Goal: Transaction & Acquisition: Purchase product/service

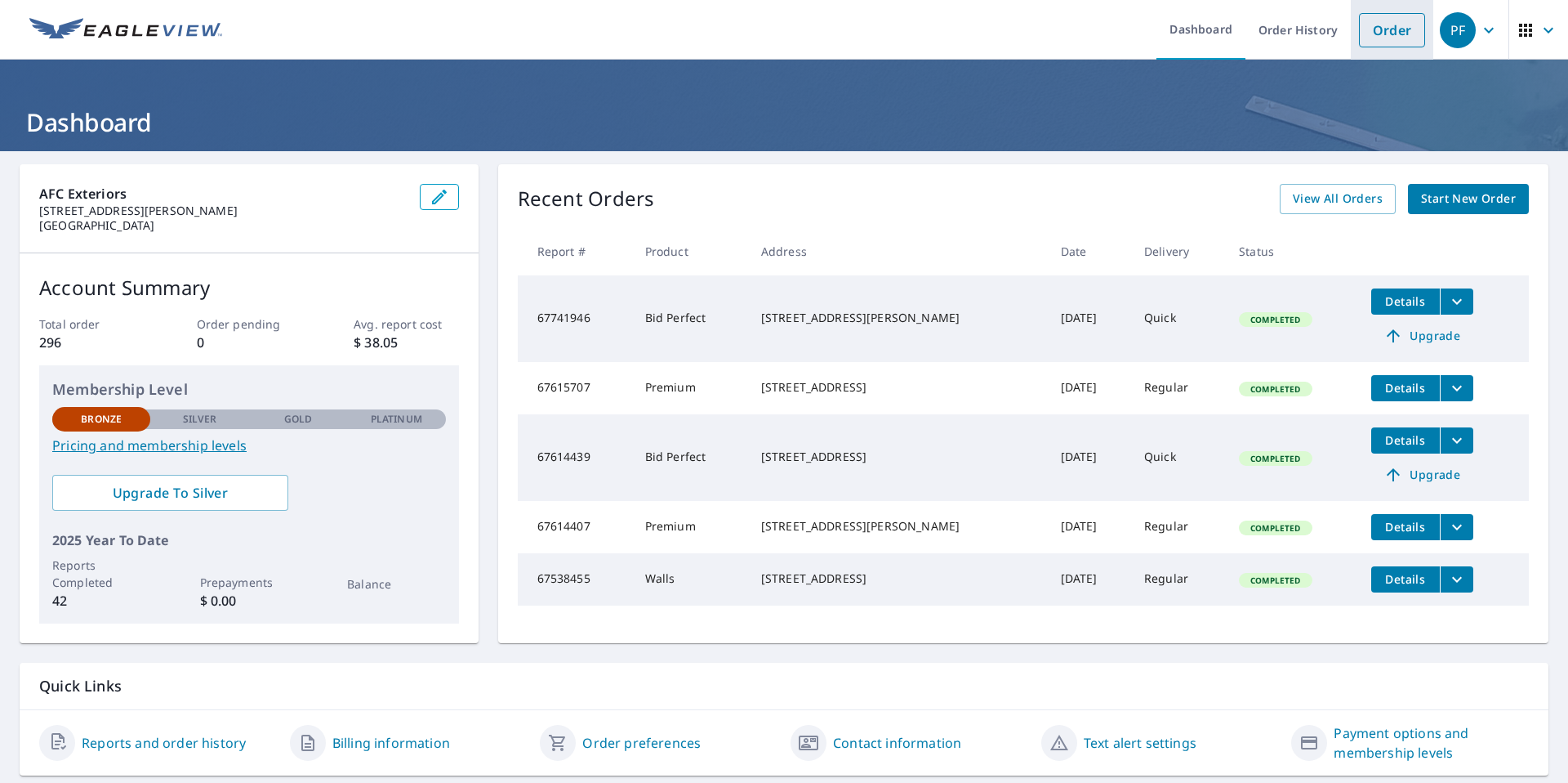
click at [1360, 40] on link "Order" at bounding box center [1392, 30] width 66 height 34
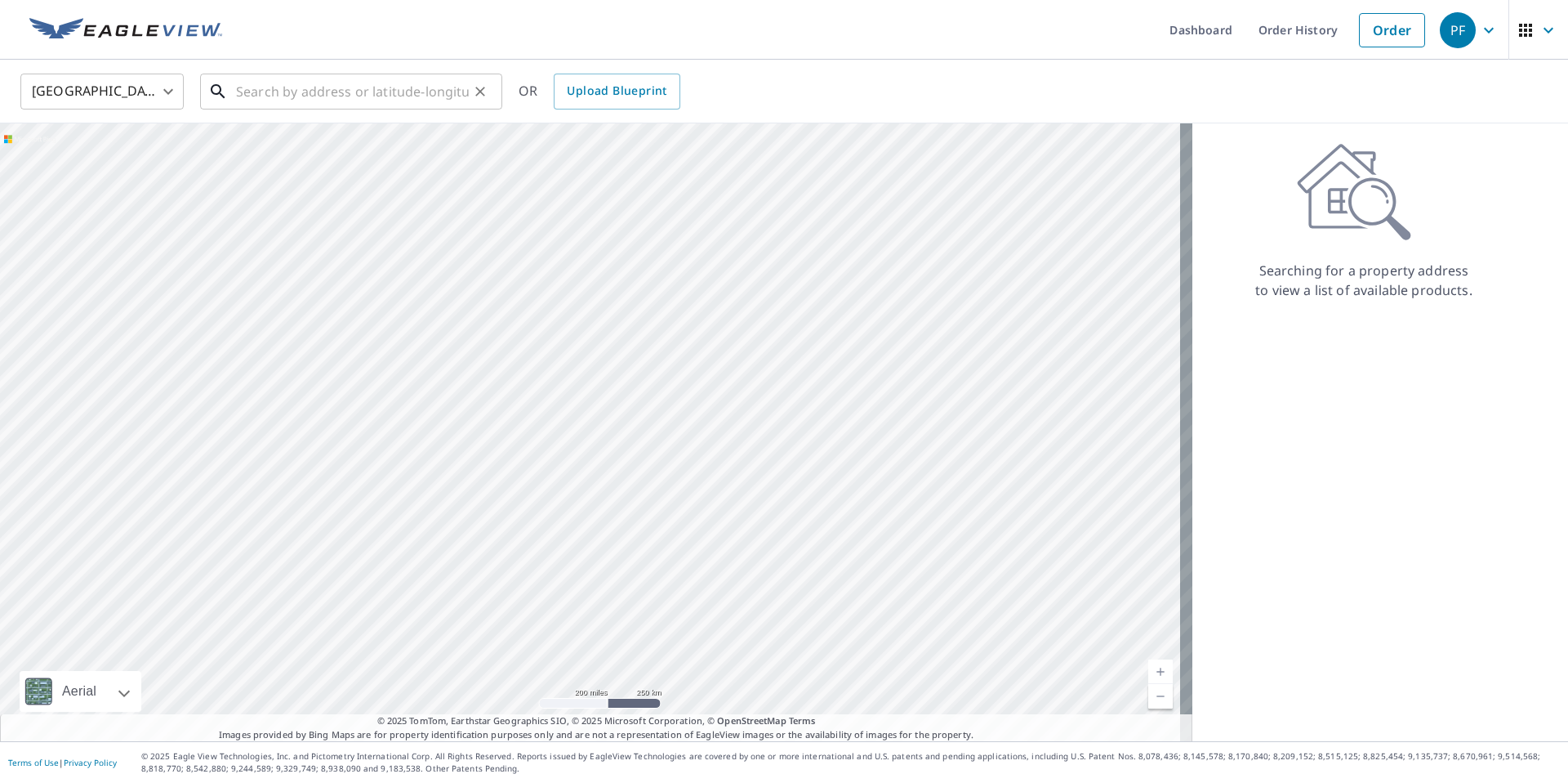
click at [323, 102] on input "text" at bounding box center [352, 91] width 232 height 46
paste input "[STREET_ADDRESS][PERSON_NAME]"
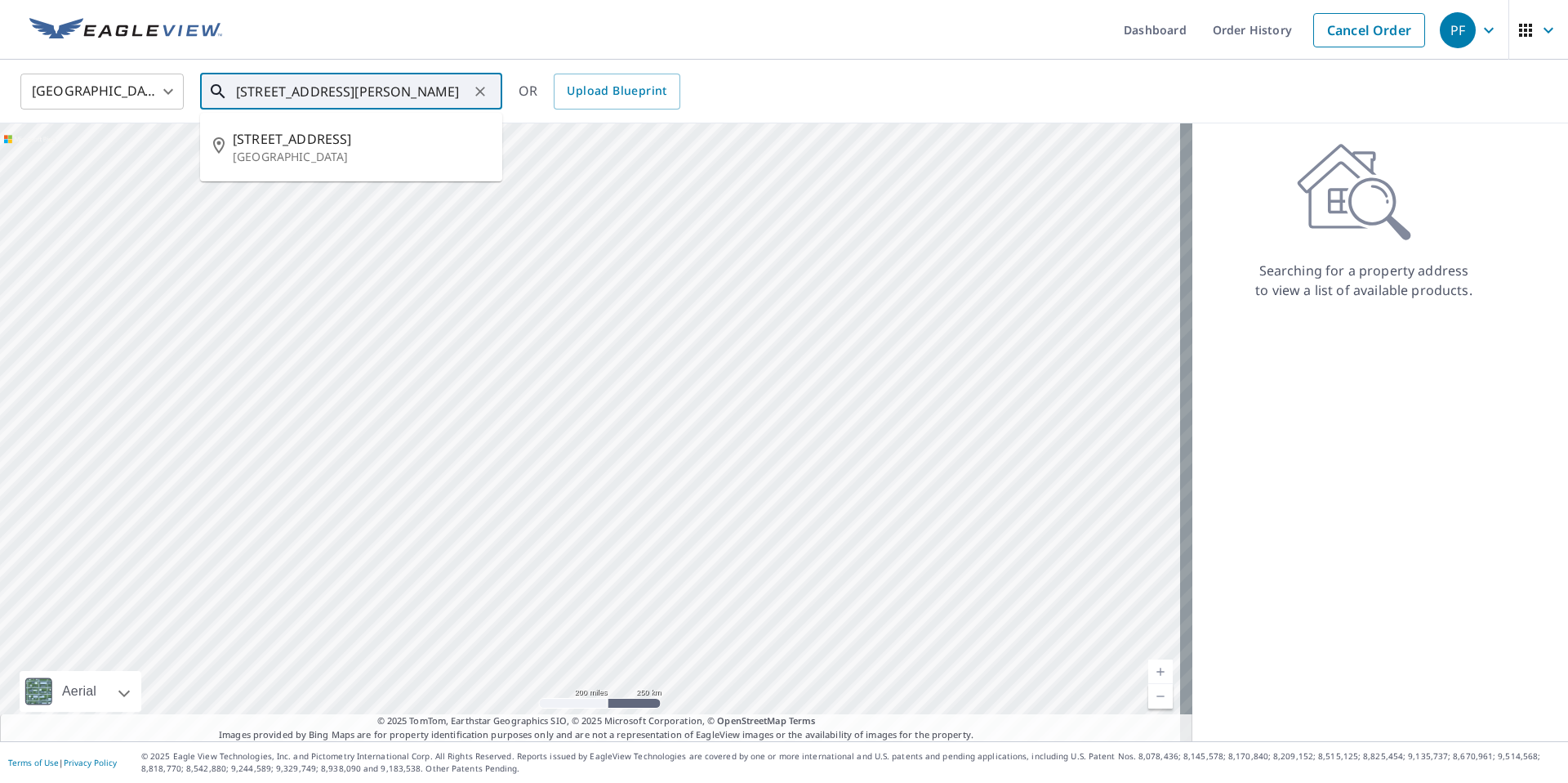
click at [390, 162] on p "[GEOGRAPHIC_DATA]" at bounding box center [361, 156] width 256 height 16
type input "[STREET_ADDRESS][PERSON_NAME]"
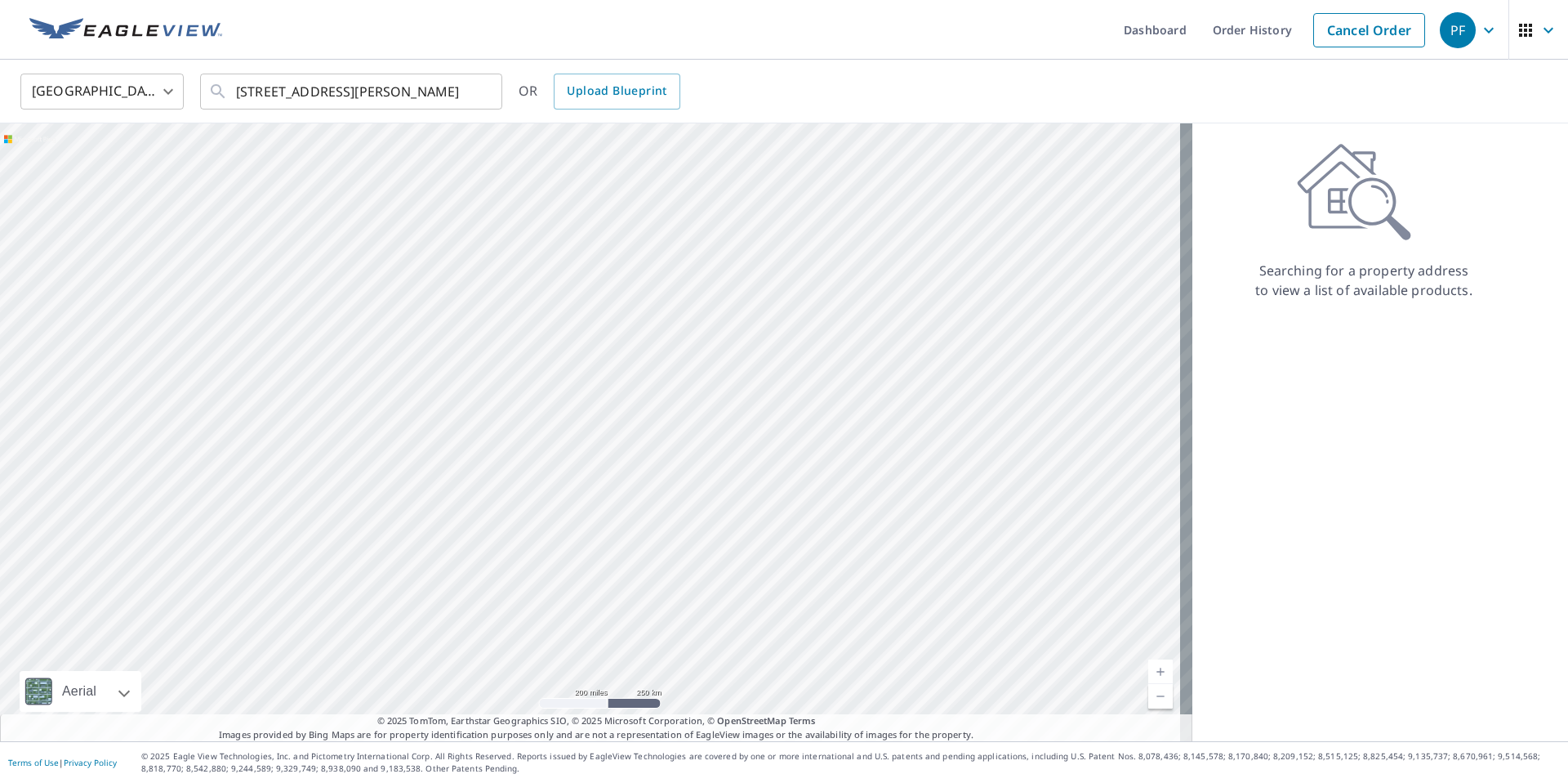
scroll to position [0, 0]
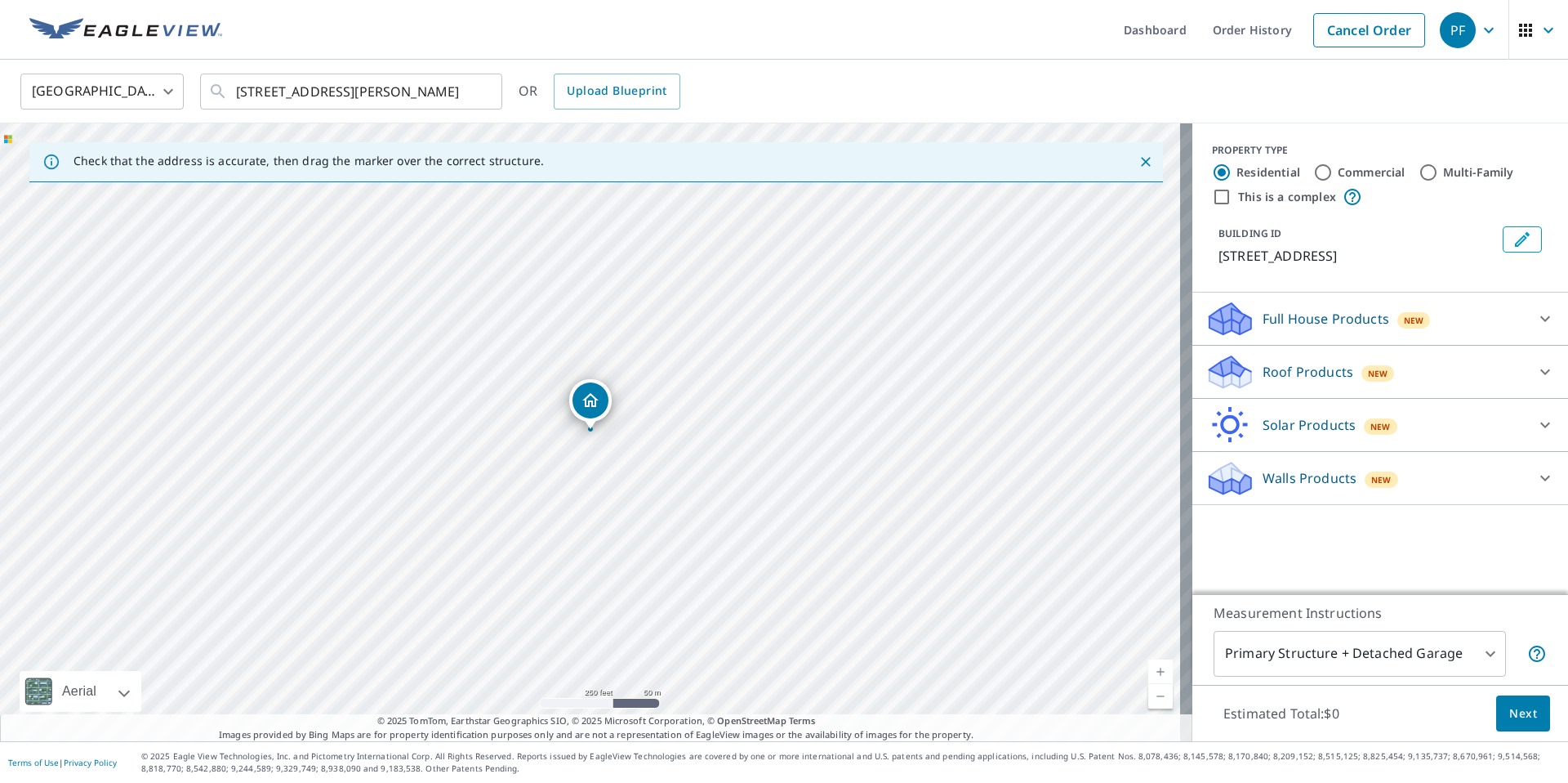
click at [1316, 387] on div "Roof Products New" at bounding box center [1365, 372] width 320 height 38
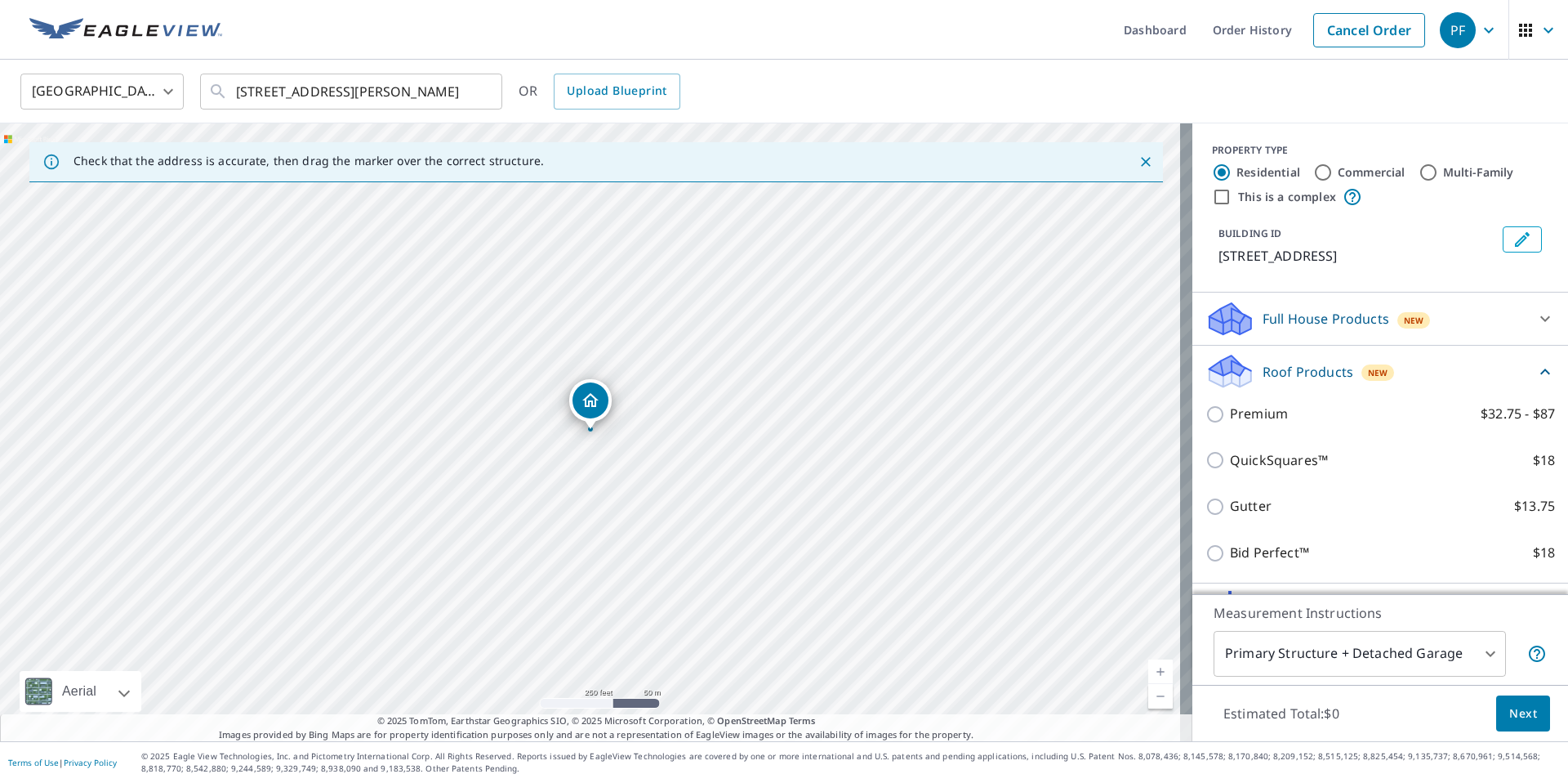
click at [1272, 425] on div "Premium $32.75 - $87" at bounding box center [1380, 414] width 349 height 46
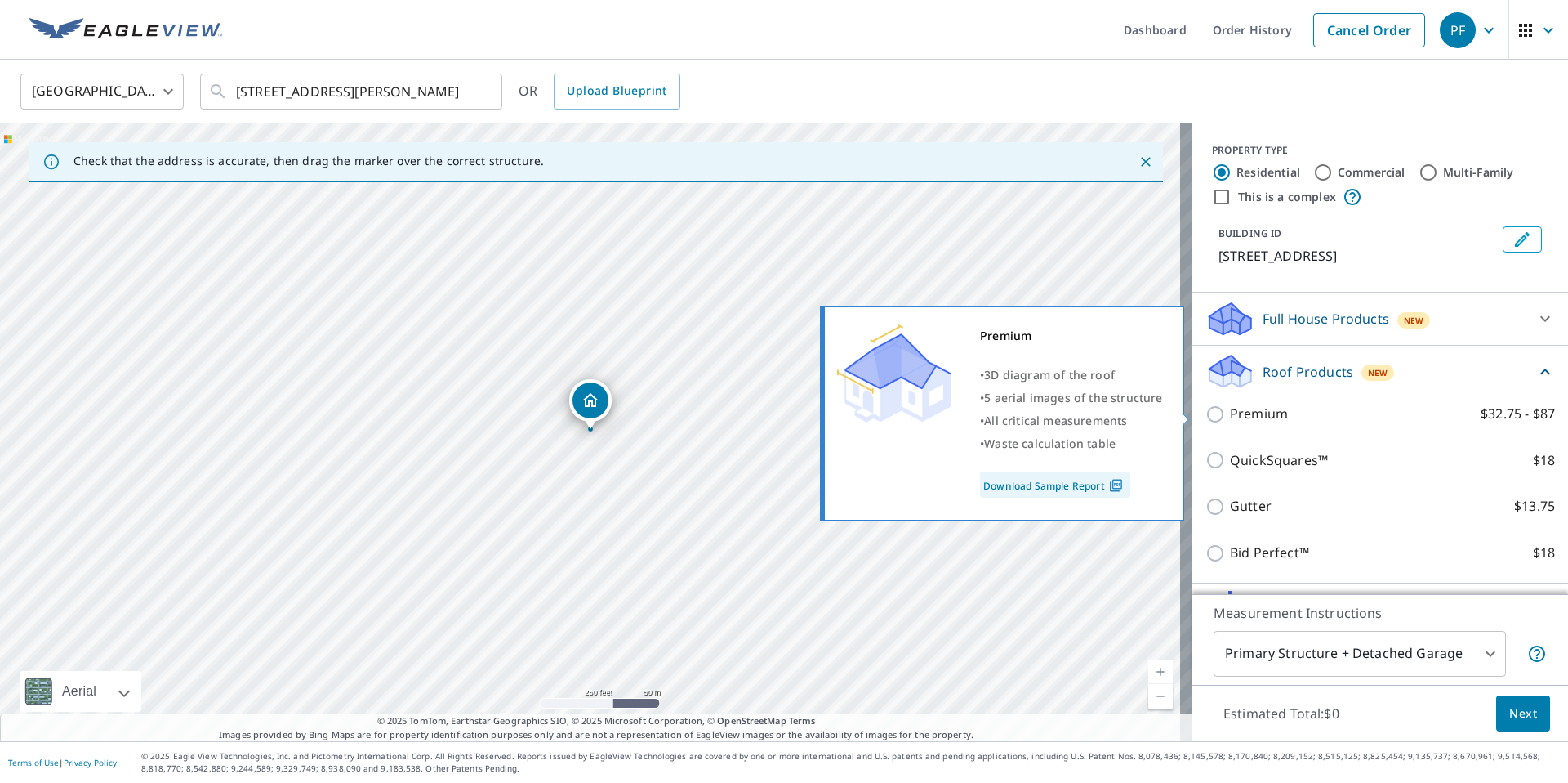
click at [1230, 419] on p "Premium" at bounding box center [1260, 414] width 58 height 21
click at [1223, 419] on input "Premium $32.75 - $87" at bounding box center [1218, 414] width 25 height 20
checkbox input "true"
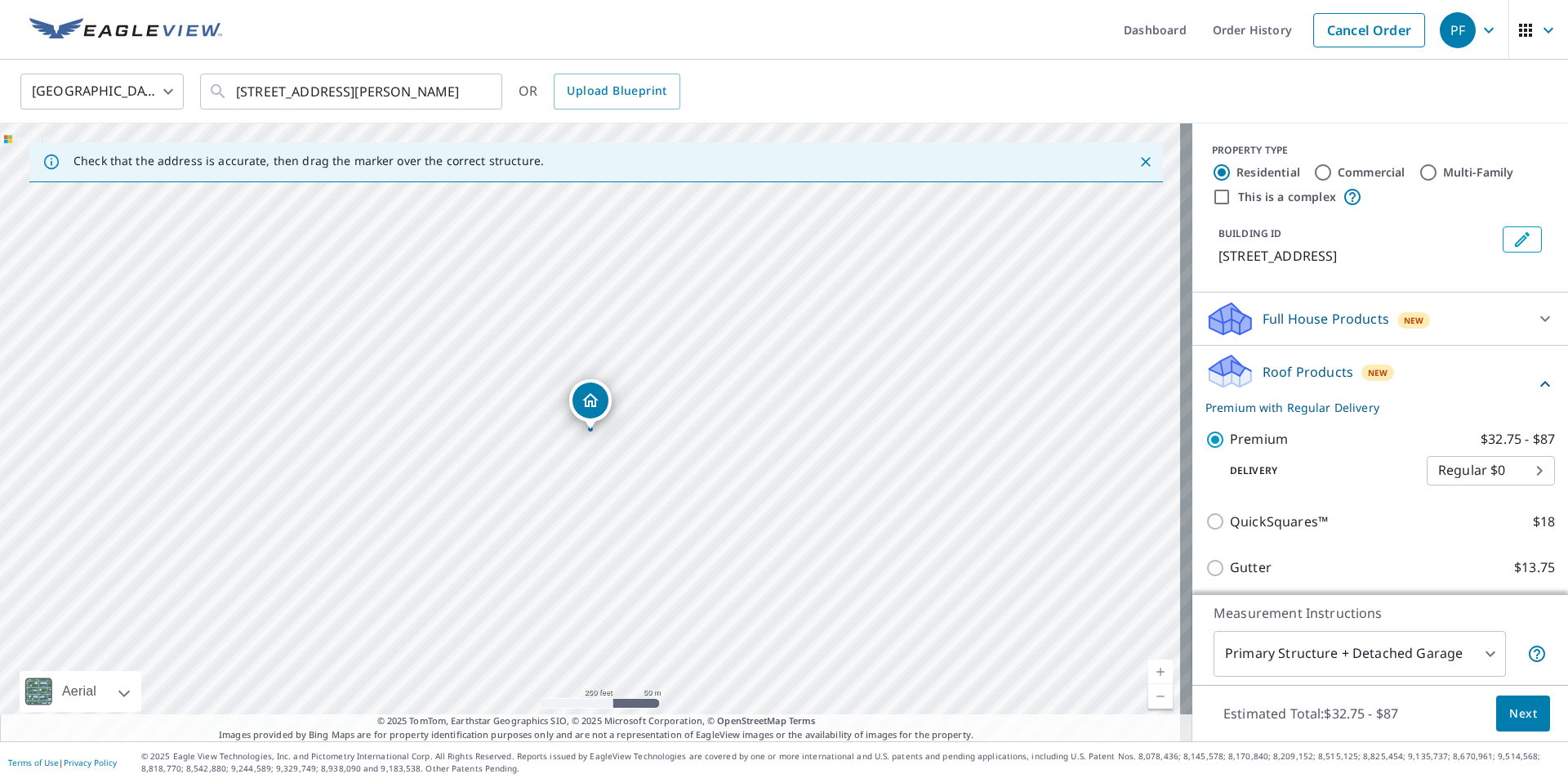
click at [1510, 719] on span "Next" at bounding box center [1524, 714] width 28 height 21
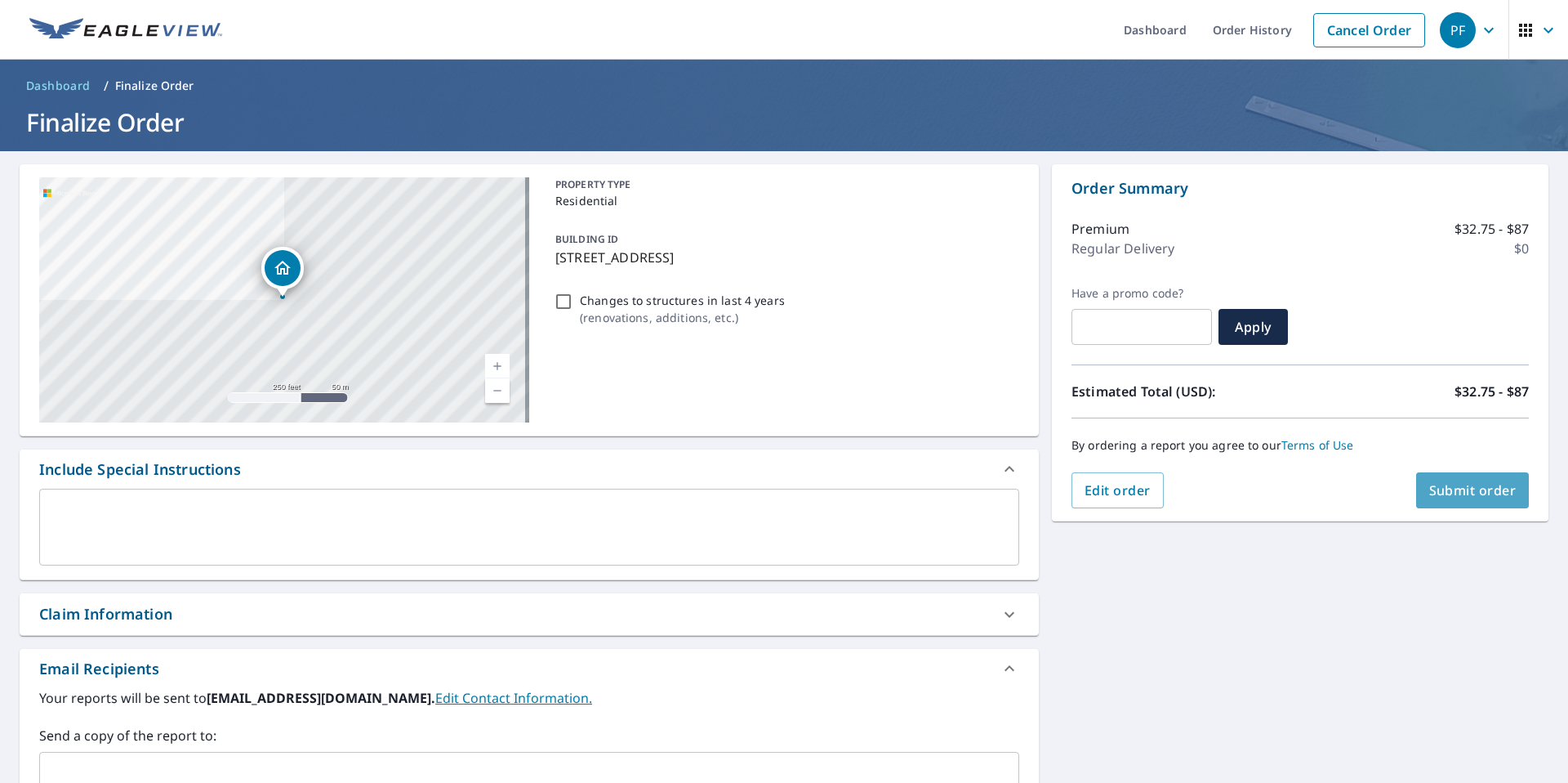
click at [1484, 486] on span "Submit order" at bounding box center [1473, 490] width 87 height 18
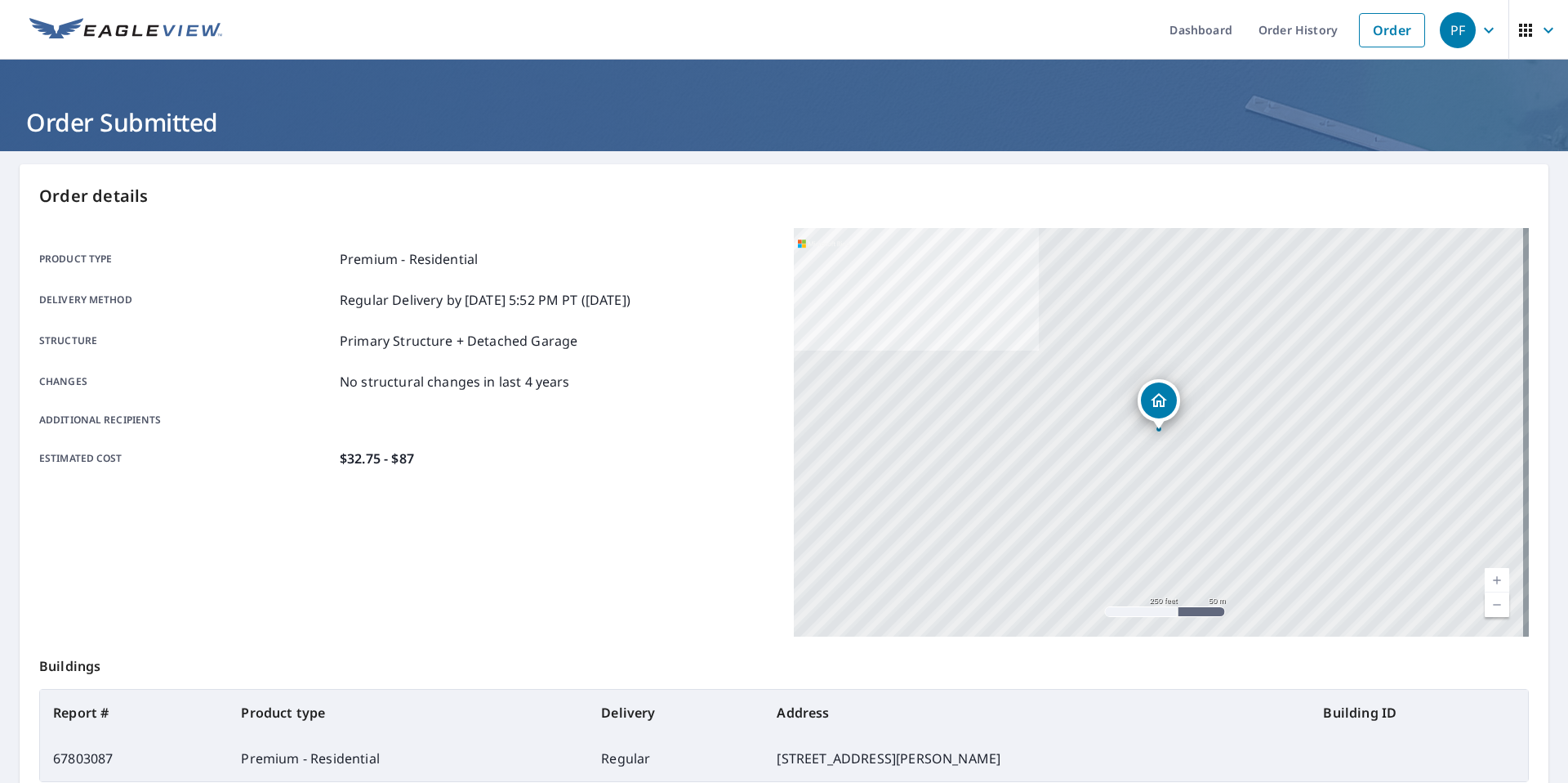
scroll to position [179, 0]
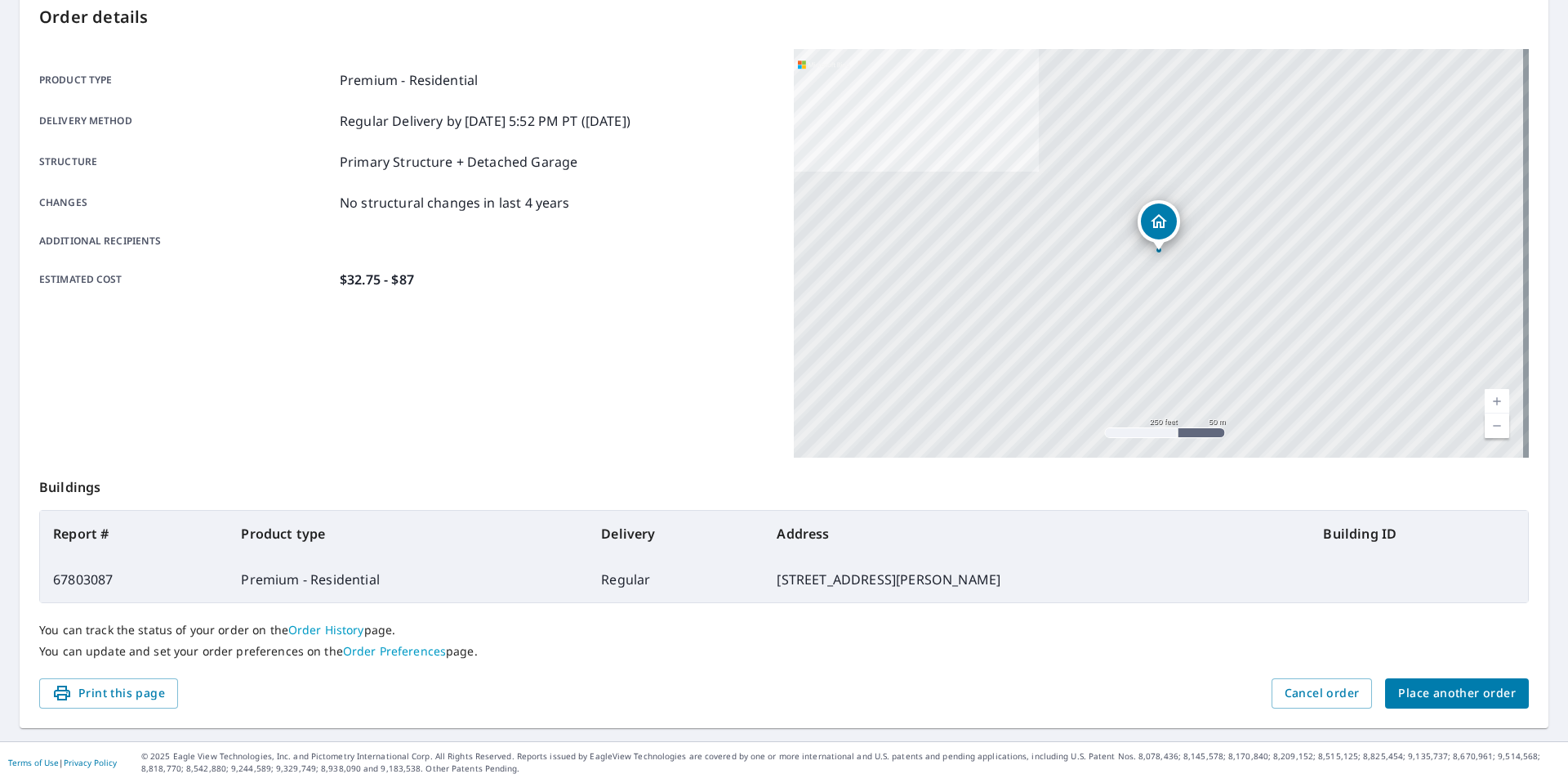
click at [1399, 702] on span "Place another order" at bounding box center [1458, 693] width 118 height 21
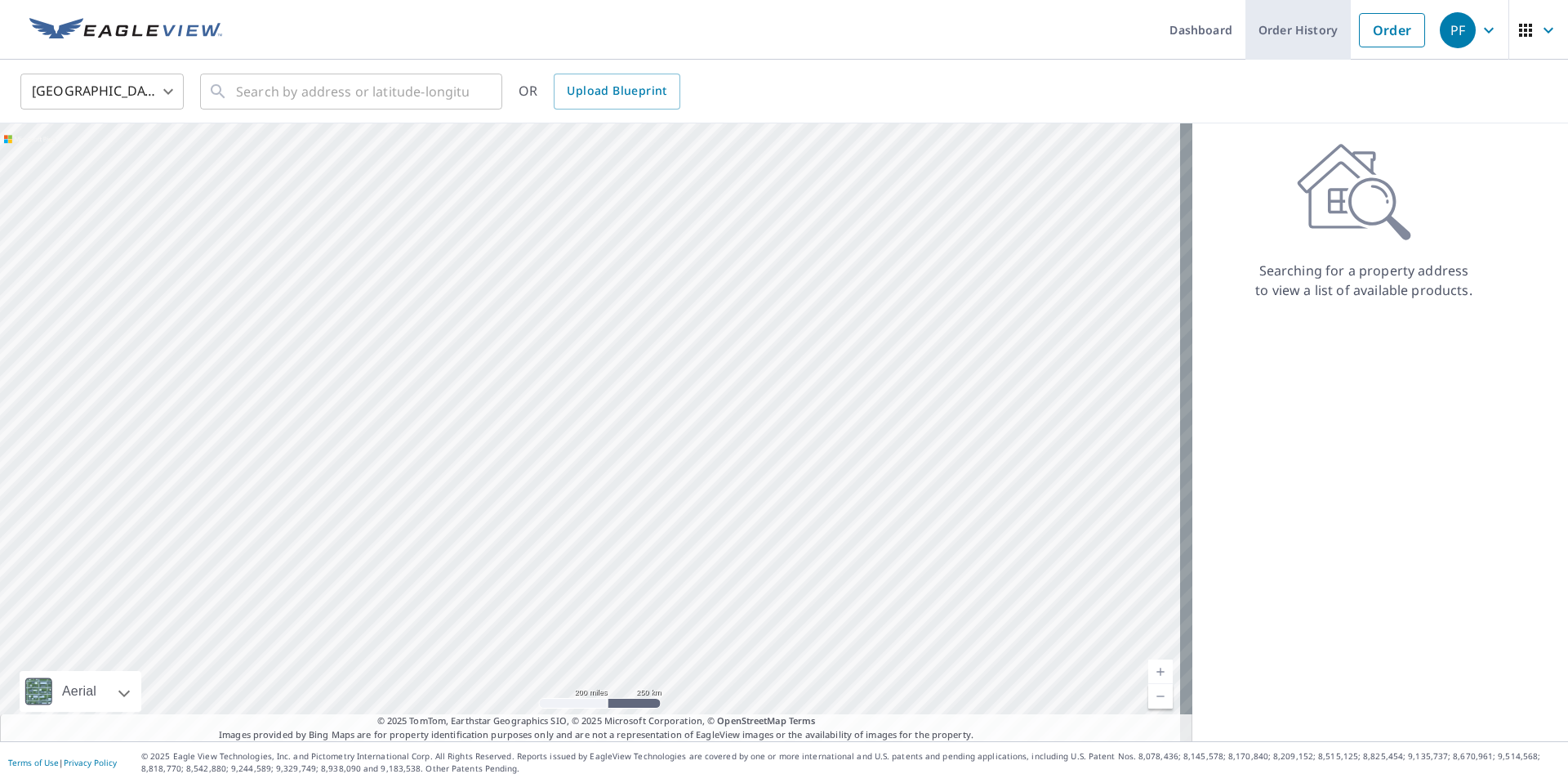
click at [1267, 42] on link "Order History" at bounding box center [1298, 30] width 105 height 60
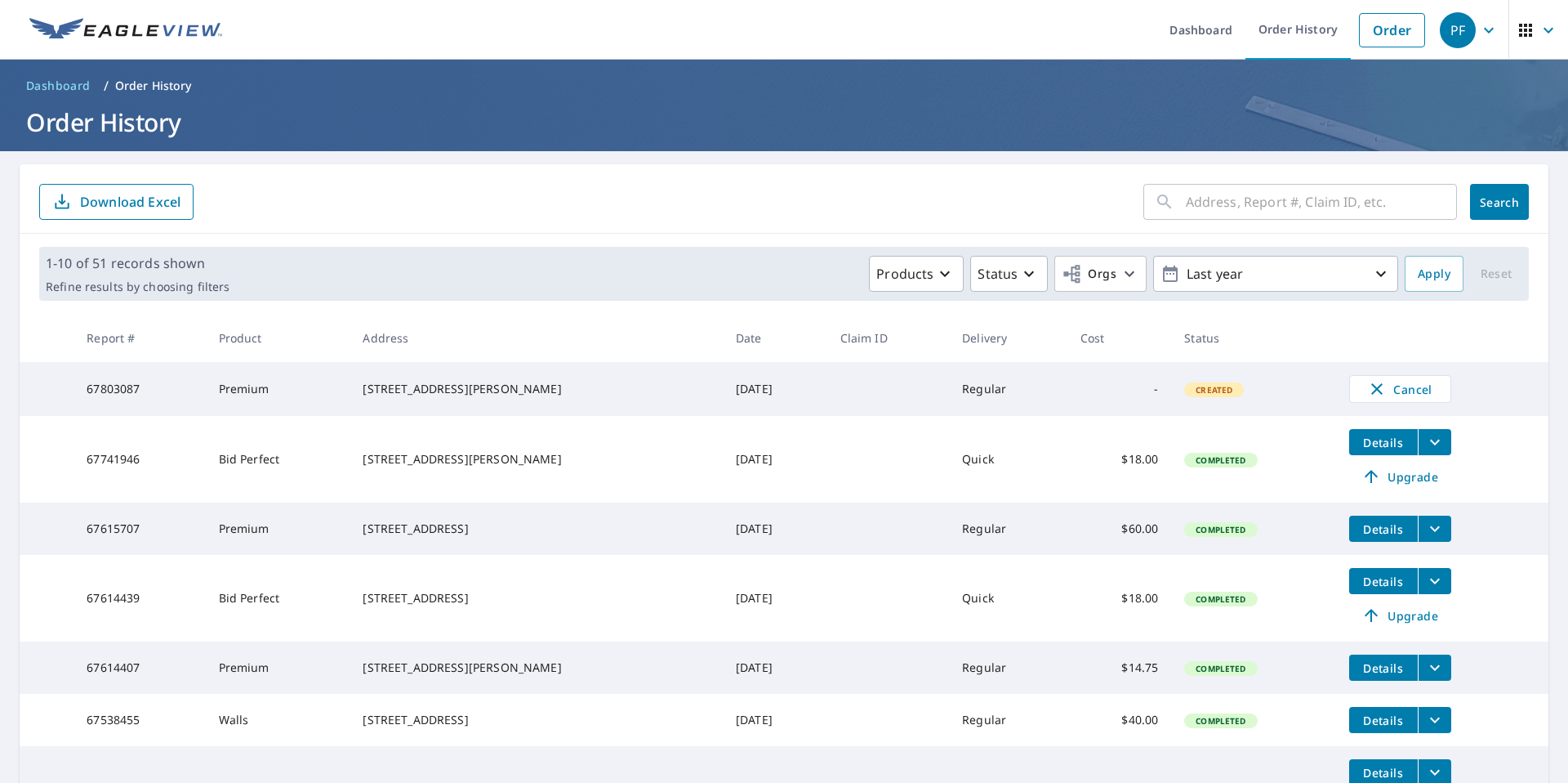
click at [1208, 203] on input "text" at bounding box center [1321, 202] width 271 height 46
type input "2949 settlement"
click button "Search" at bounding box center [1500, 202] width 59 height 36
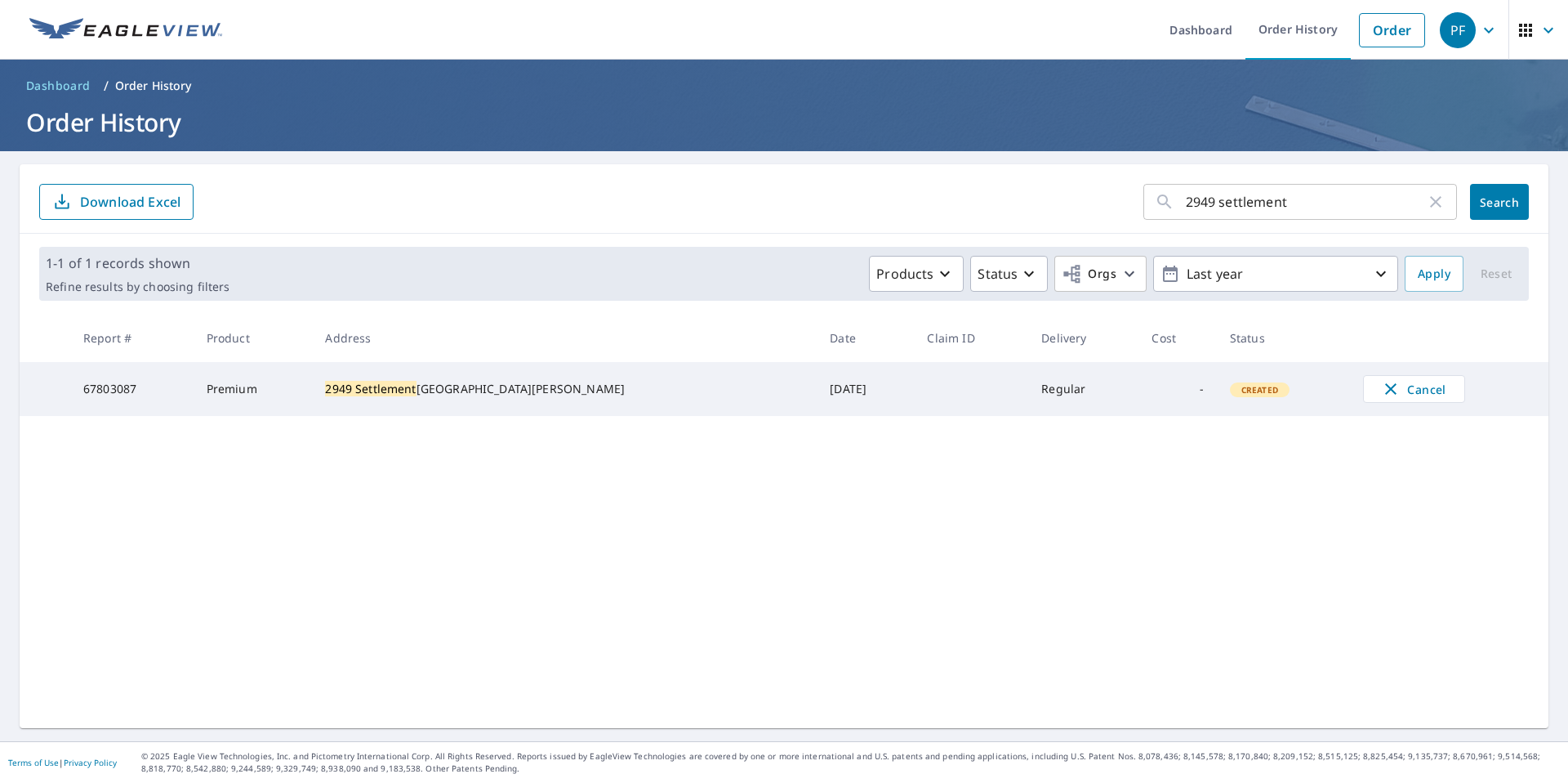
click at [584, 396] on div "[STREET_ADDRESS][PERSON_NAME]" at bounding box center [564, 388] width 479 height 16
click at [1366, 199] on input "2949 settlement" at bounding box center [1306, 202] width 240 height 46
click at [1430, 205] on icon "button" at bounding box center [1436, 201] width 11 height 11
click at [1229, 204] on input "text" at bounding box center [1321, 202] width 271 height 46
paste input "[STREET_ADDRESS][PERSON_NAME]"
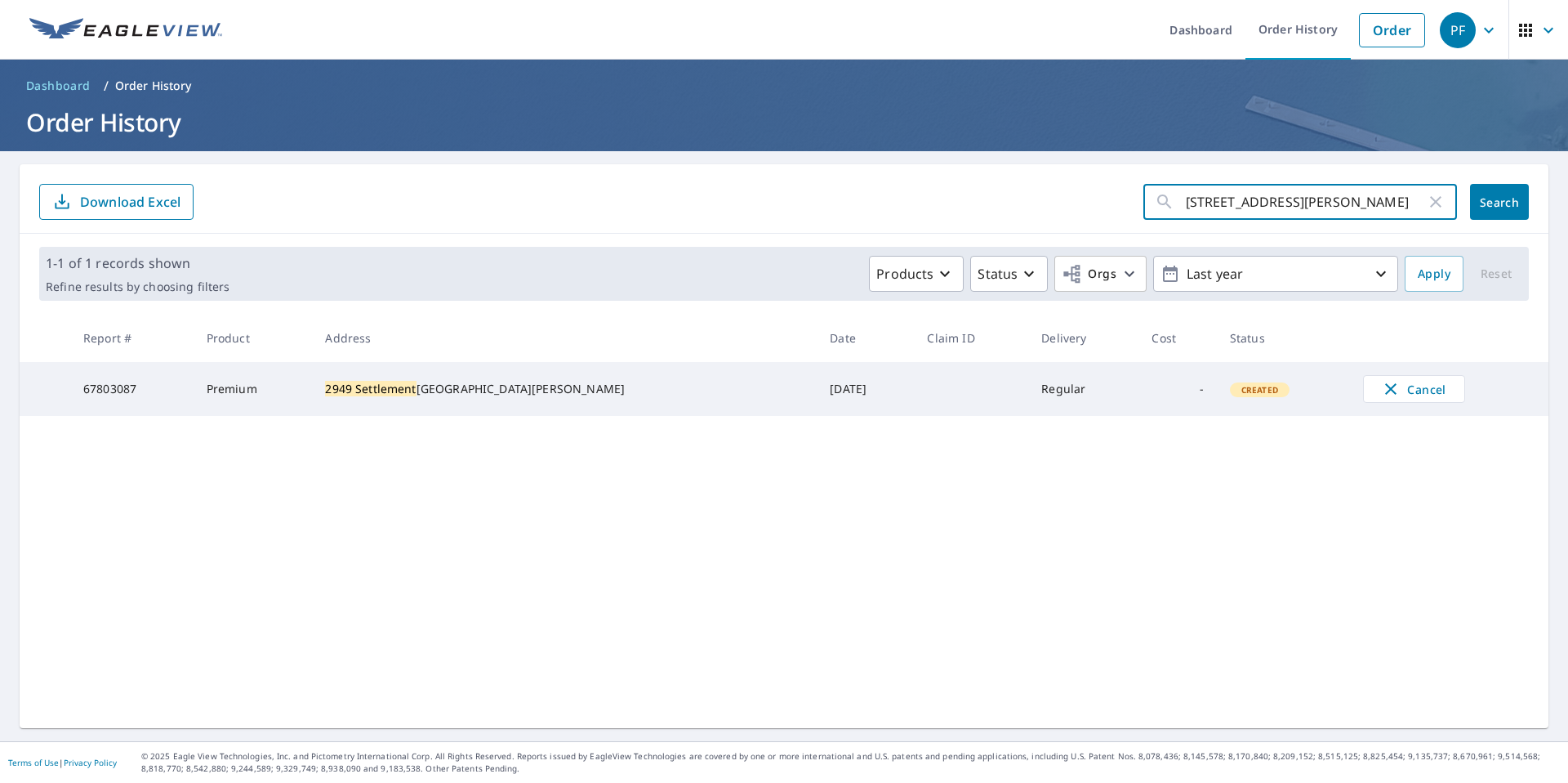
type input "[STREET_ADDRESS][PERSON_NAME]"
click at [1485, 205] on span "Search" at bounding box center [1500, 203] width 32 height 15
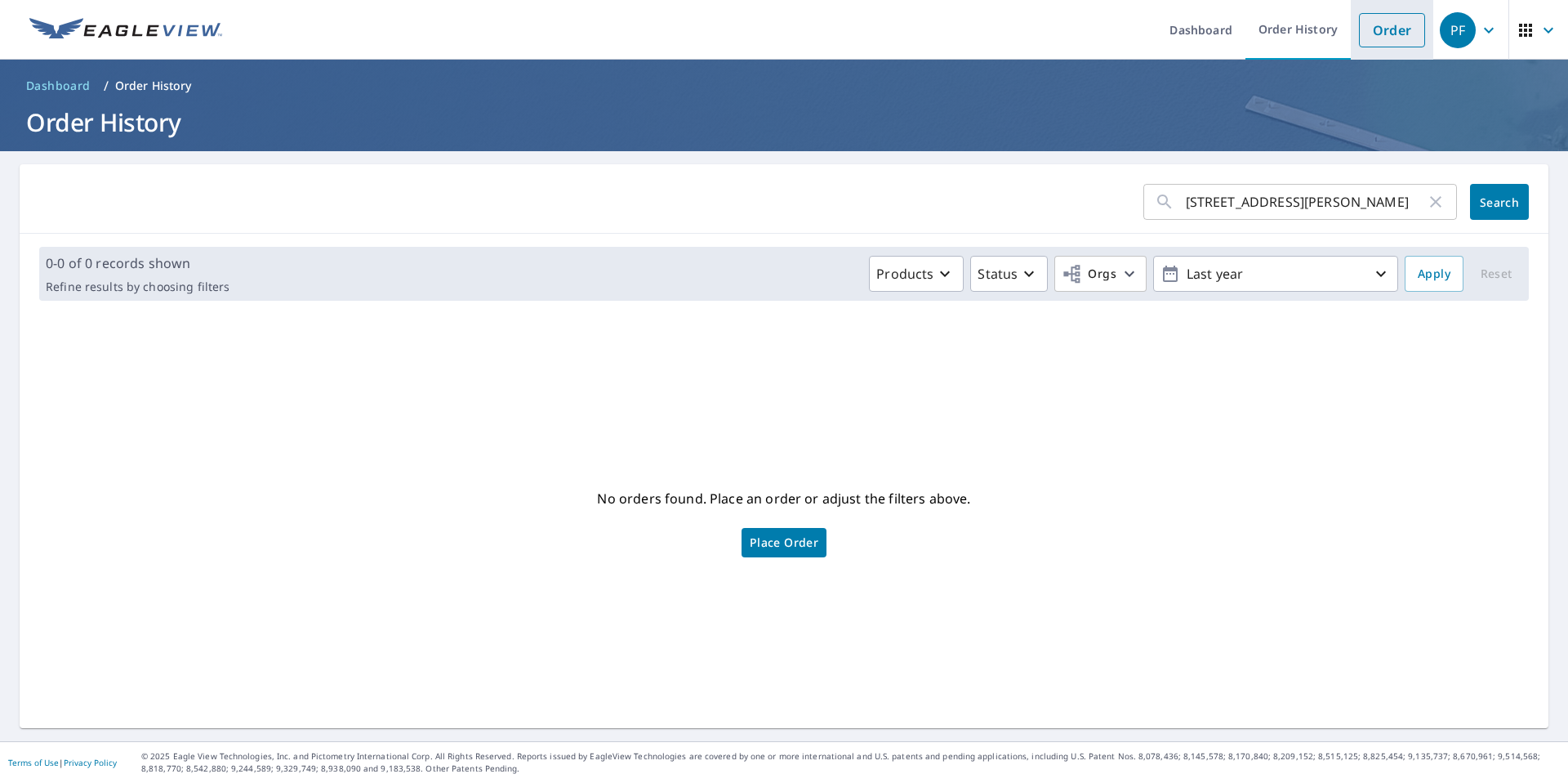
click at [1364, 38] on link "Order" at bounding box center [1392, 30] width 66 height 34
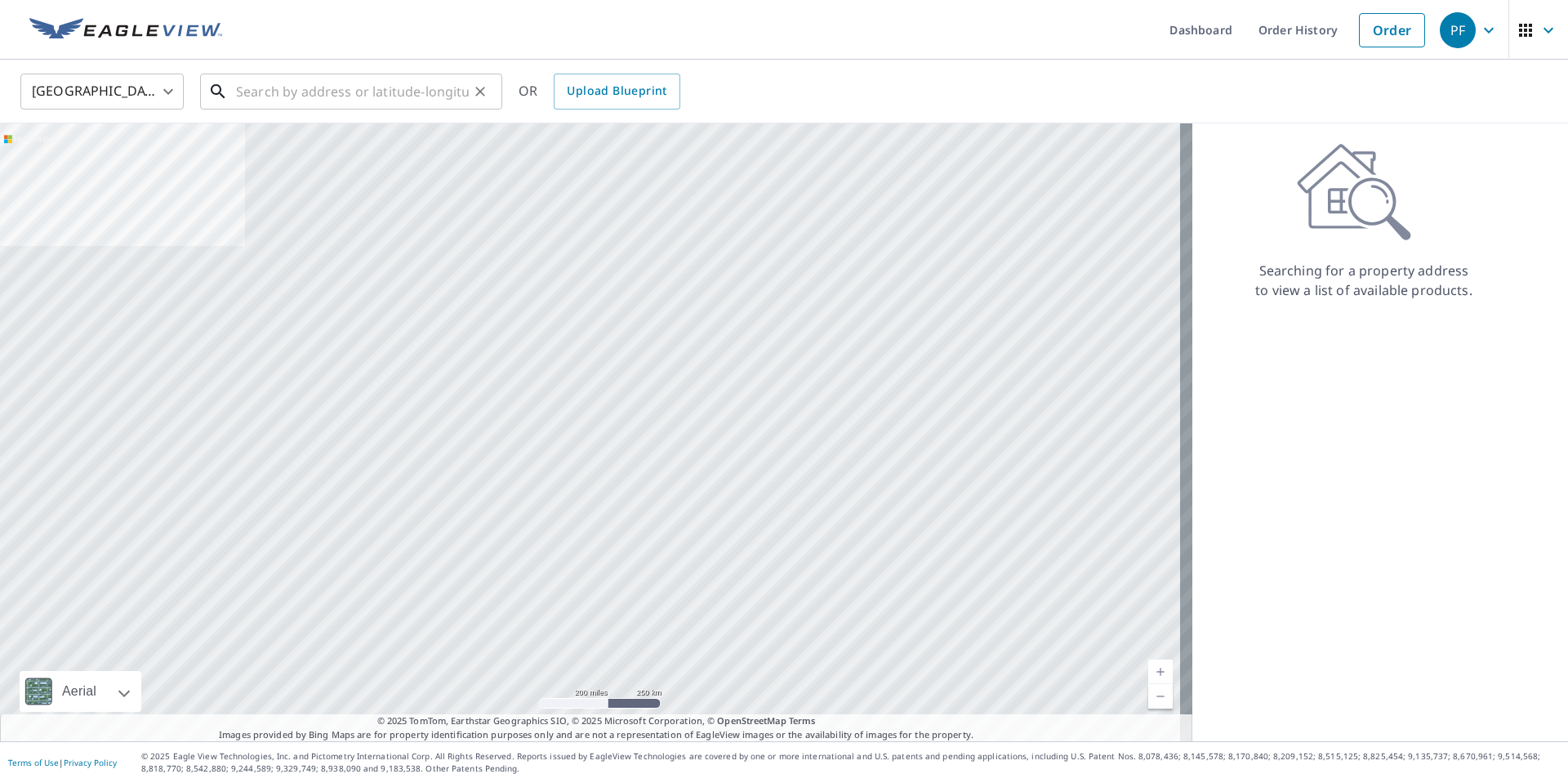
click at [298, 92] on input "text" at bounding box center [352, 91] width 232 height 46
paste input "[STREET_ADDRESS][PERSON_NAME]"
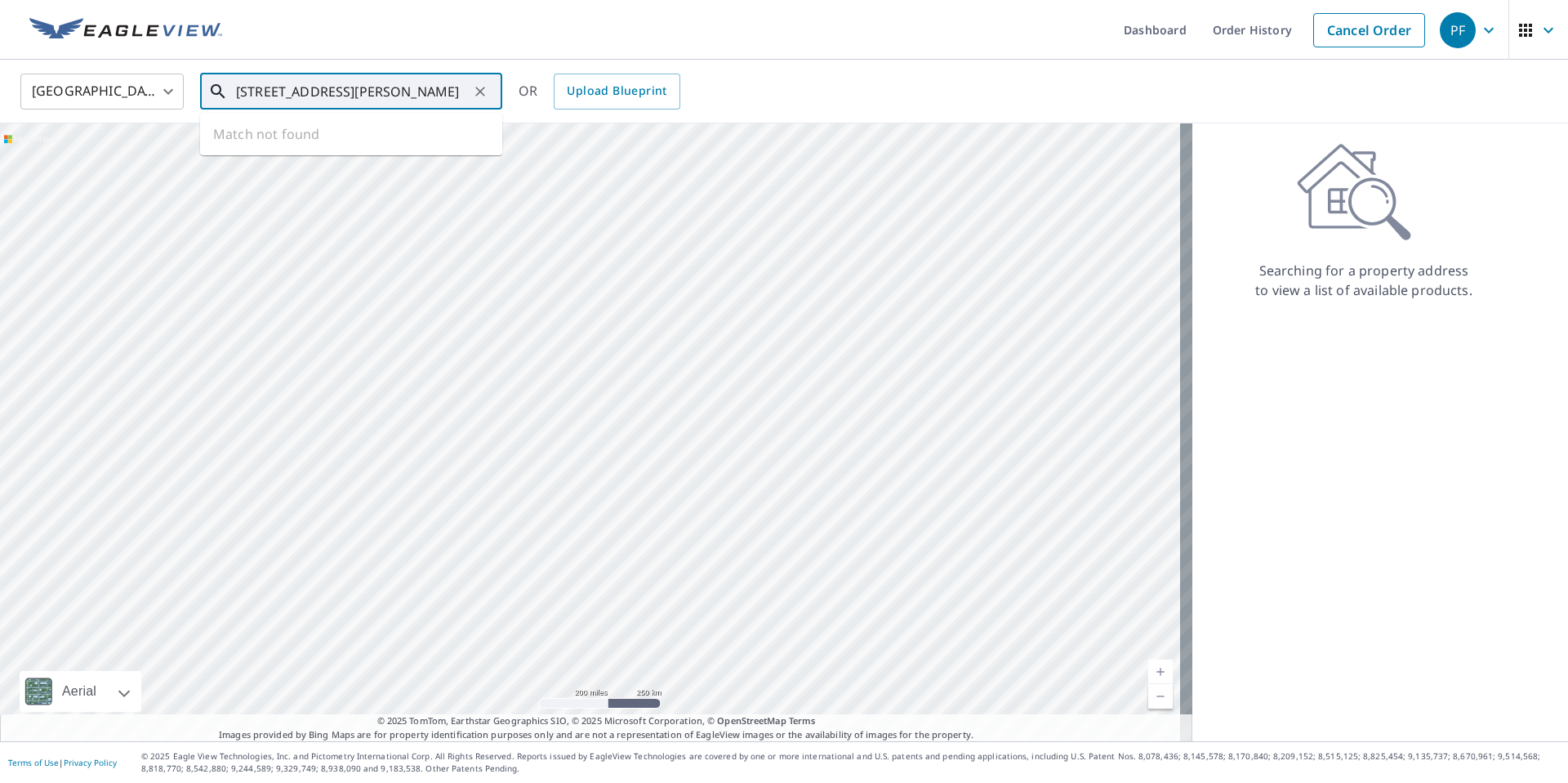
scroll to position [0, 2]
type input "[STREET_ADDRESS][PERSON_NAME]"
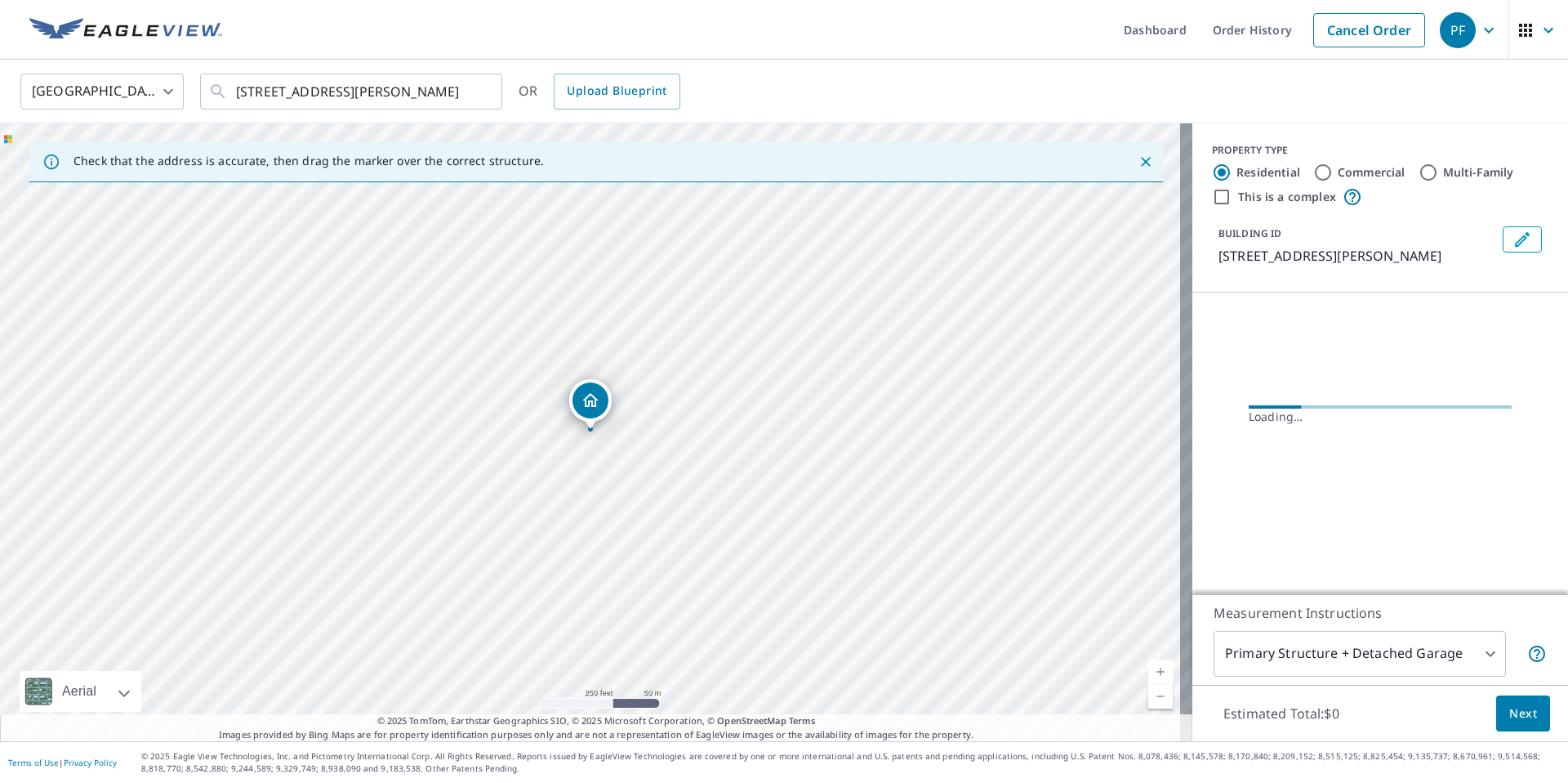
scroll to position [0, 0]
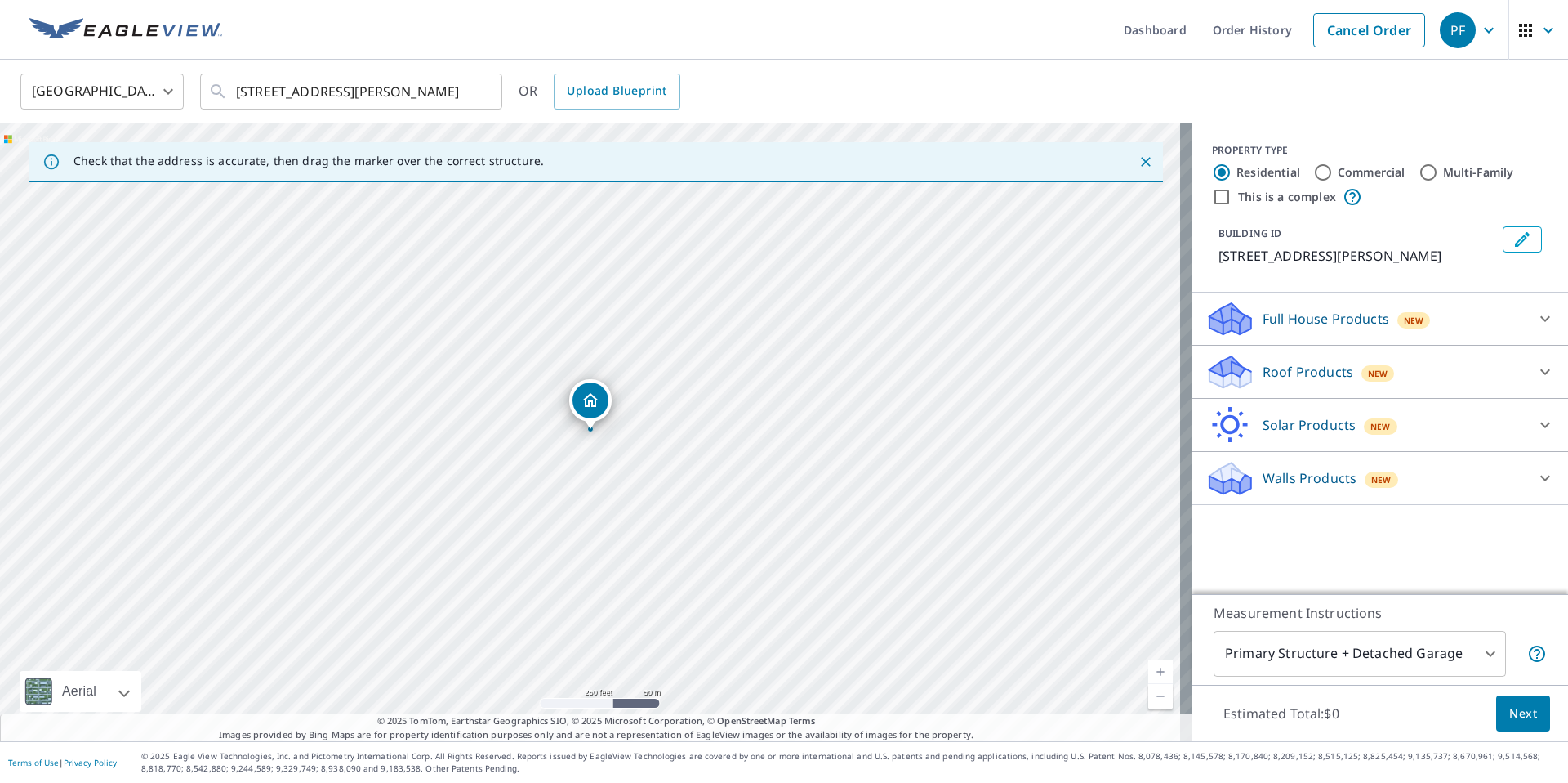
click at [1345, 378] on div "Roof Products New" at bounding box center [1365, 372] width 320 height 38
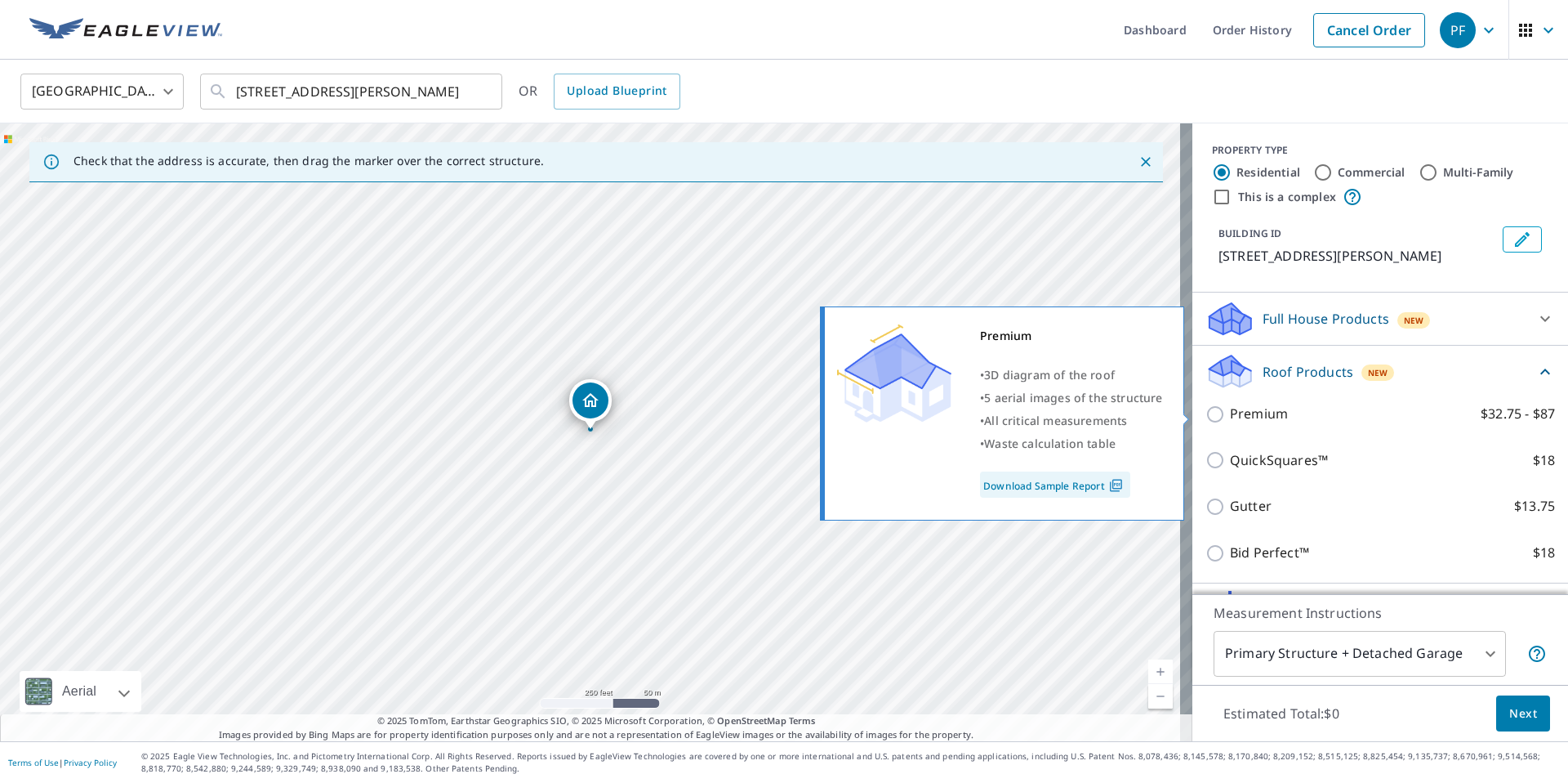
click at [1209, 412] on input "Premium $32.75 - $87" at bounding box center [1218, 414] width 25 height 20
checkbox input "true"
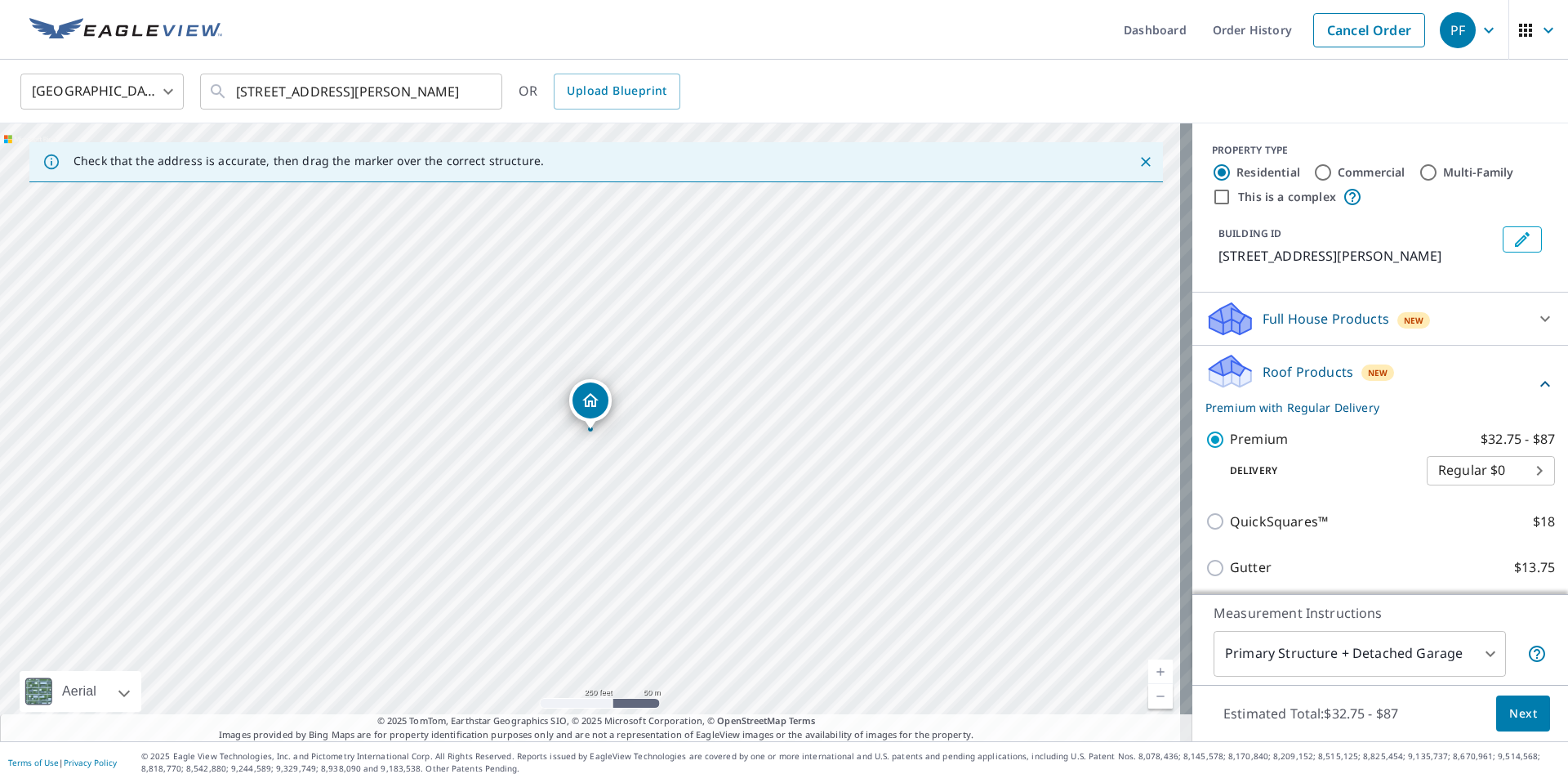
click at [1510, 712] on span "Next" at bounding box center [1524, 714] width 28 height 21
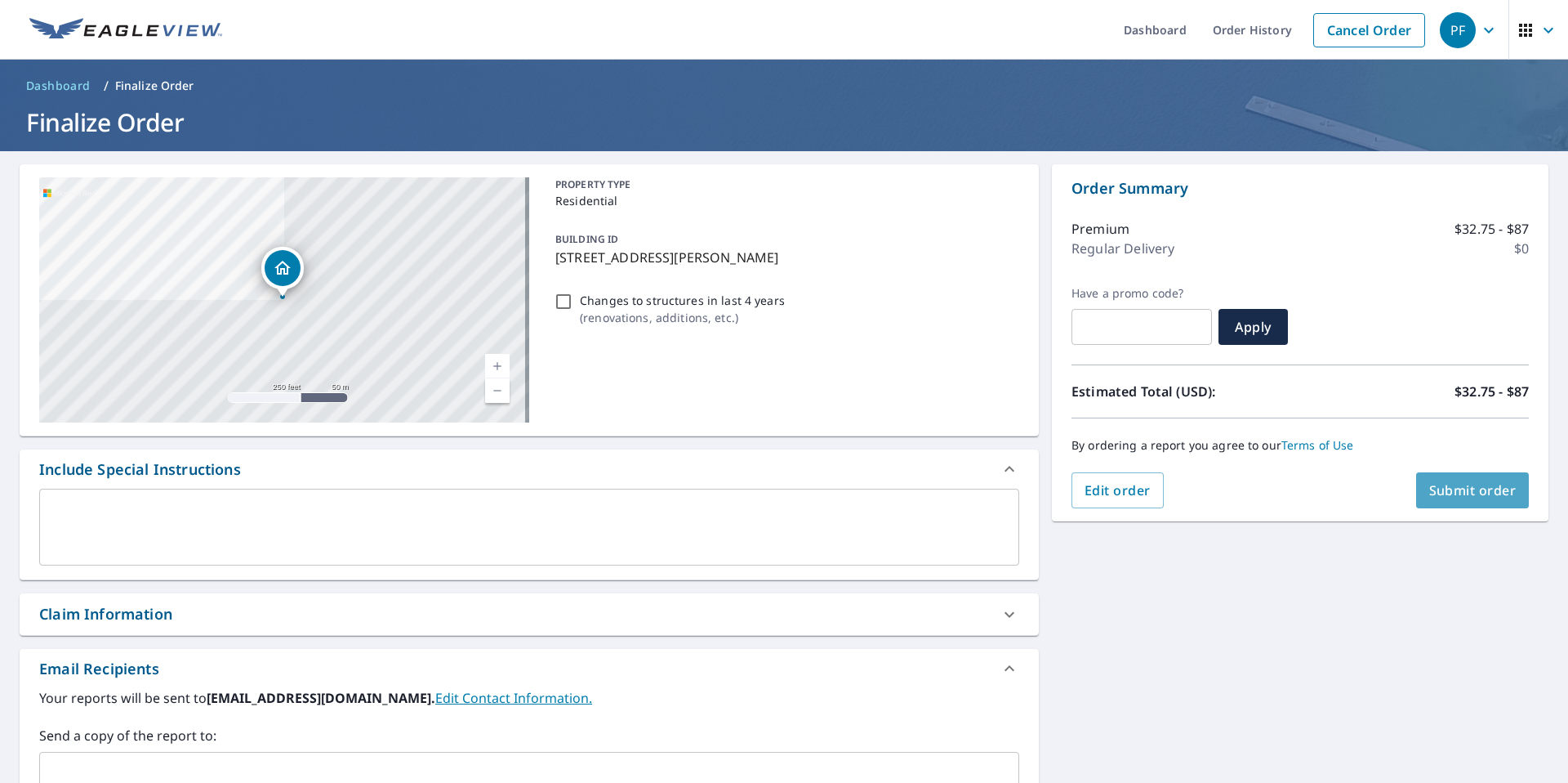
click at [1450, 487] on span "Submit order" at bounding box center [1473, 490] width 87 height 18
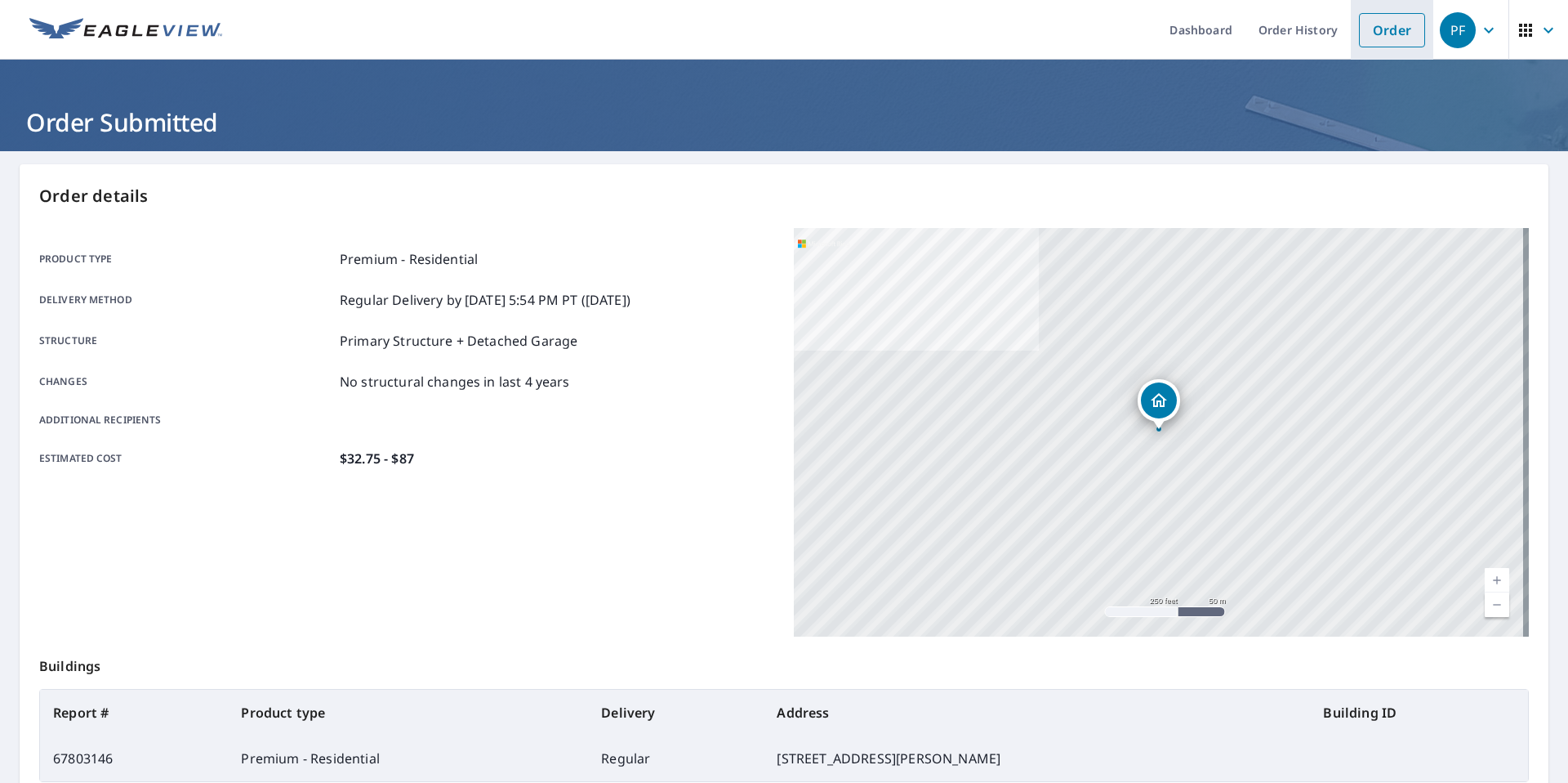
click at [1380, 37] on link "Order" at bounding box center [1392, 30] width 66 height 34
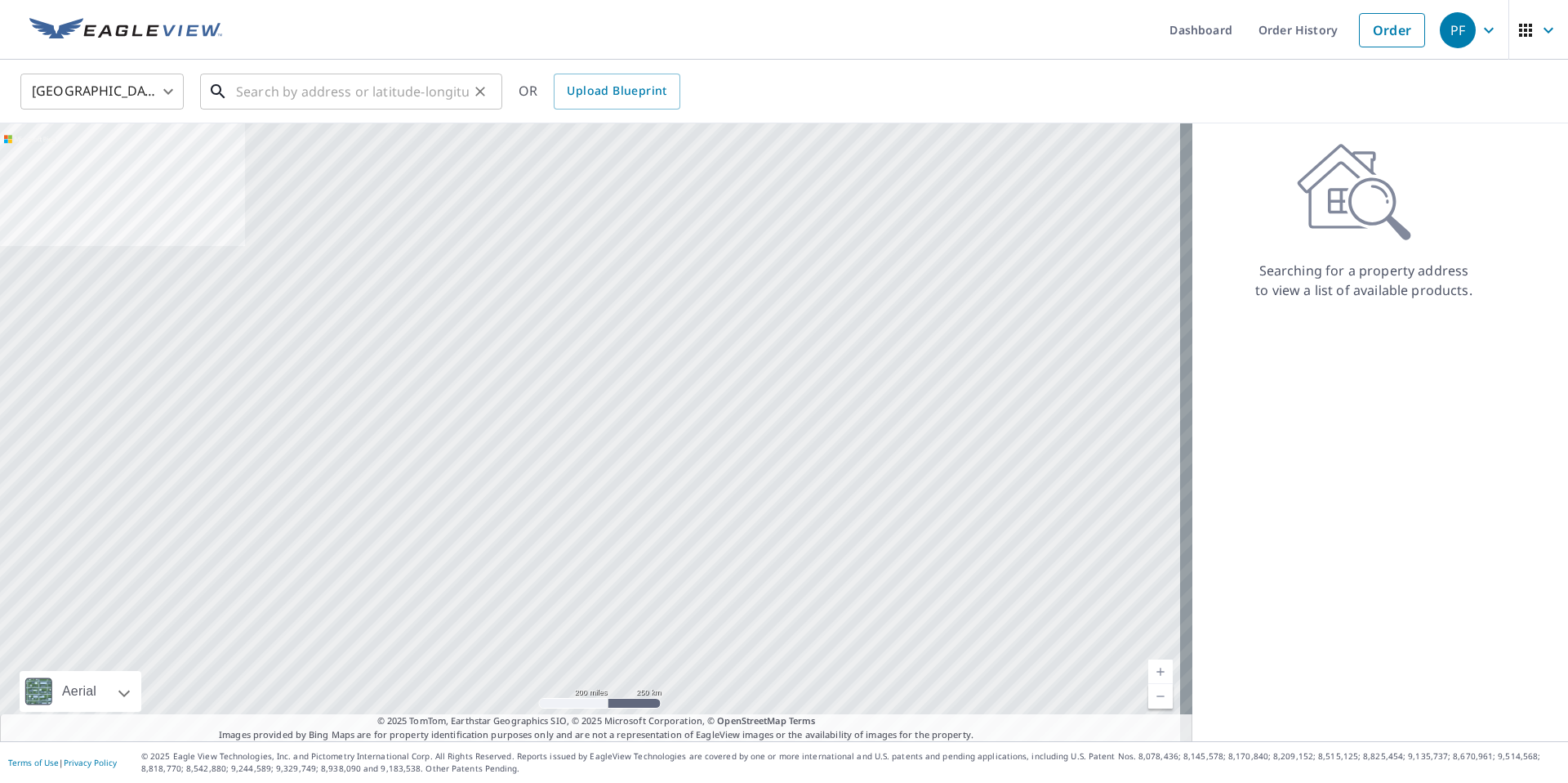
click at [405, 93] on input "text" at bounding box center [352, 91] width 232 height 46
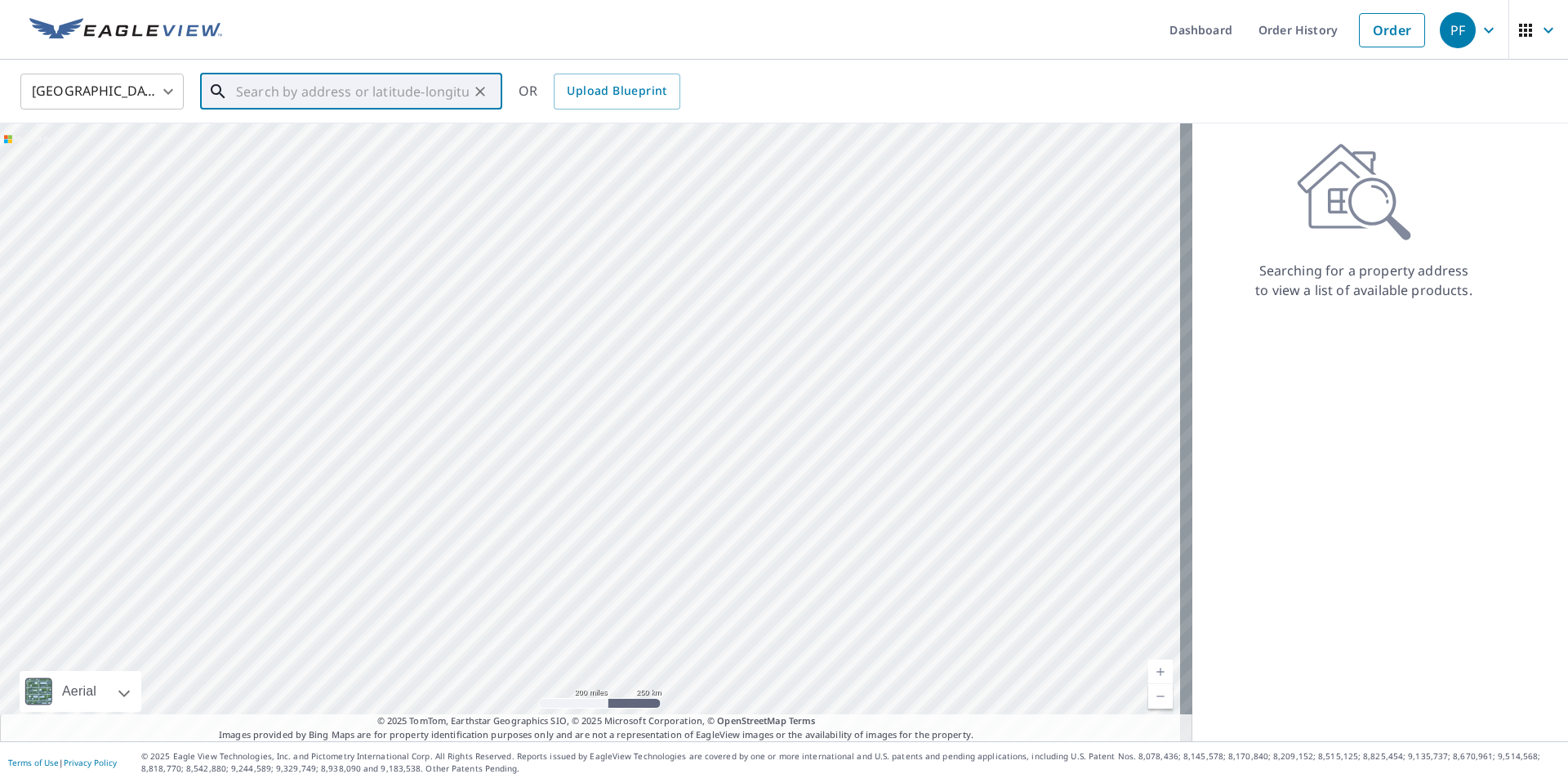
paste input "[STREET_ADDRESS]"
click at [681, 250] on div at bounding box center [596, 432] width 1193 height 618
click at [844, 92] on div "[GEOGRAPHIC_DATA] [GEOGRAPHIC_DATA] ​ [STREET_ADDRESS] ​ [STREET_ADDRESS] OR Up…" at bounding box center [778, 91] width 1541 height 38
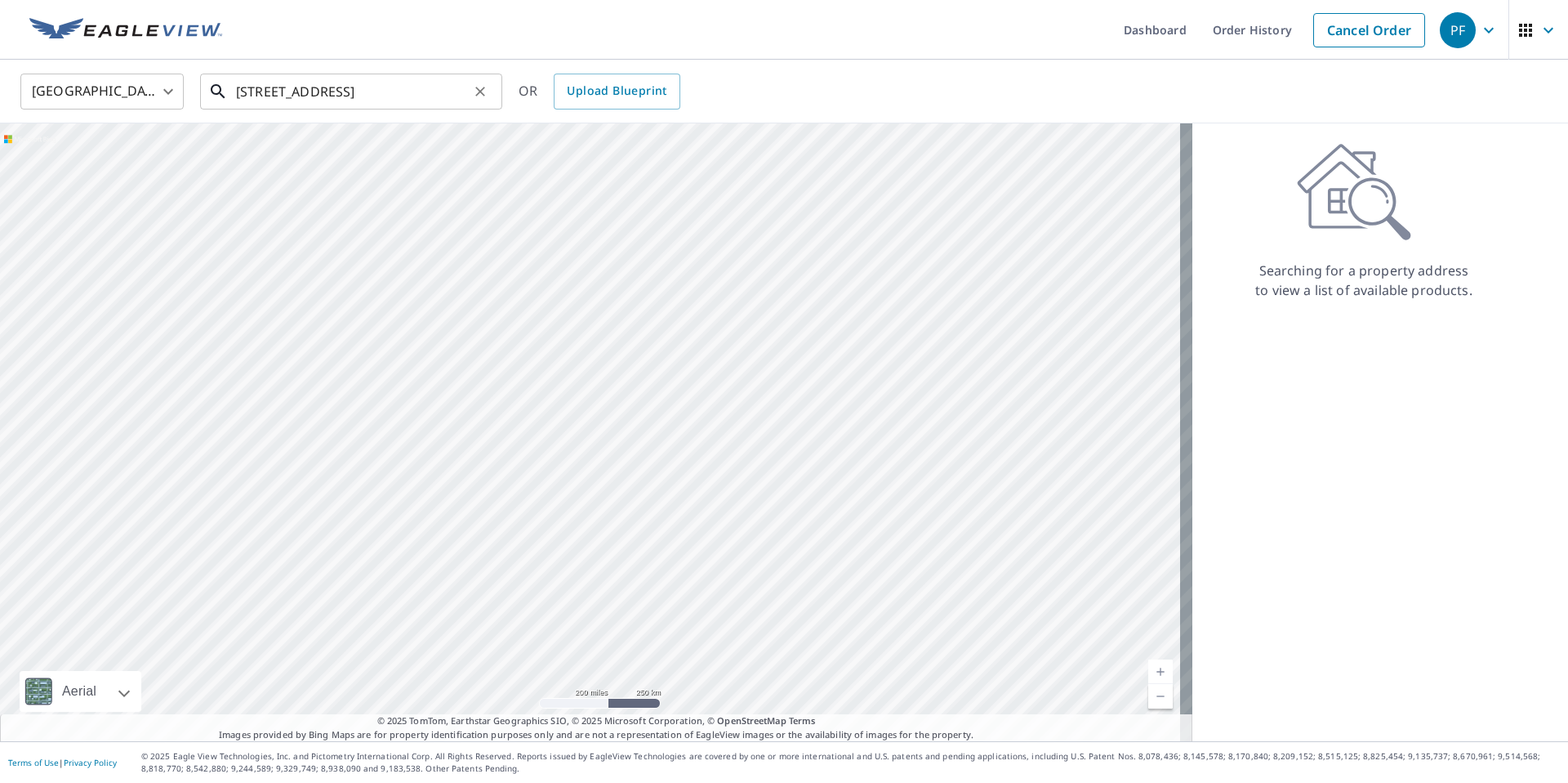
click at [434, 91] on input "[STREET_ADDRESS]" at bounding box center [352, 91] width 232 height 46
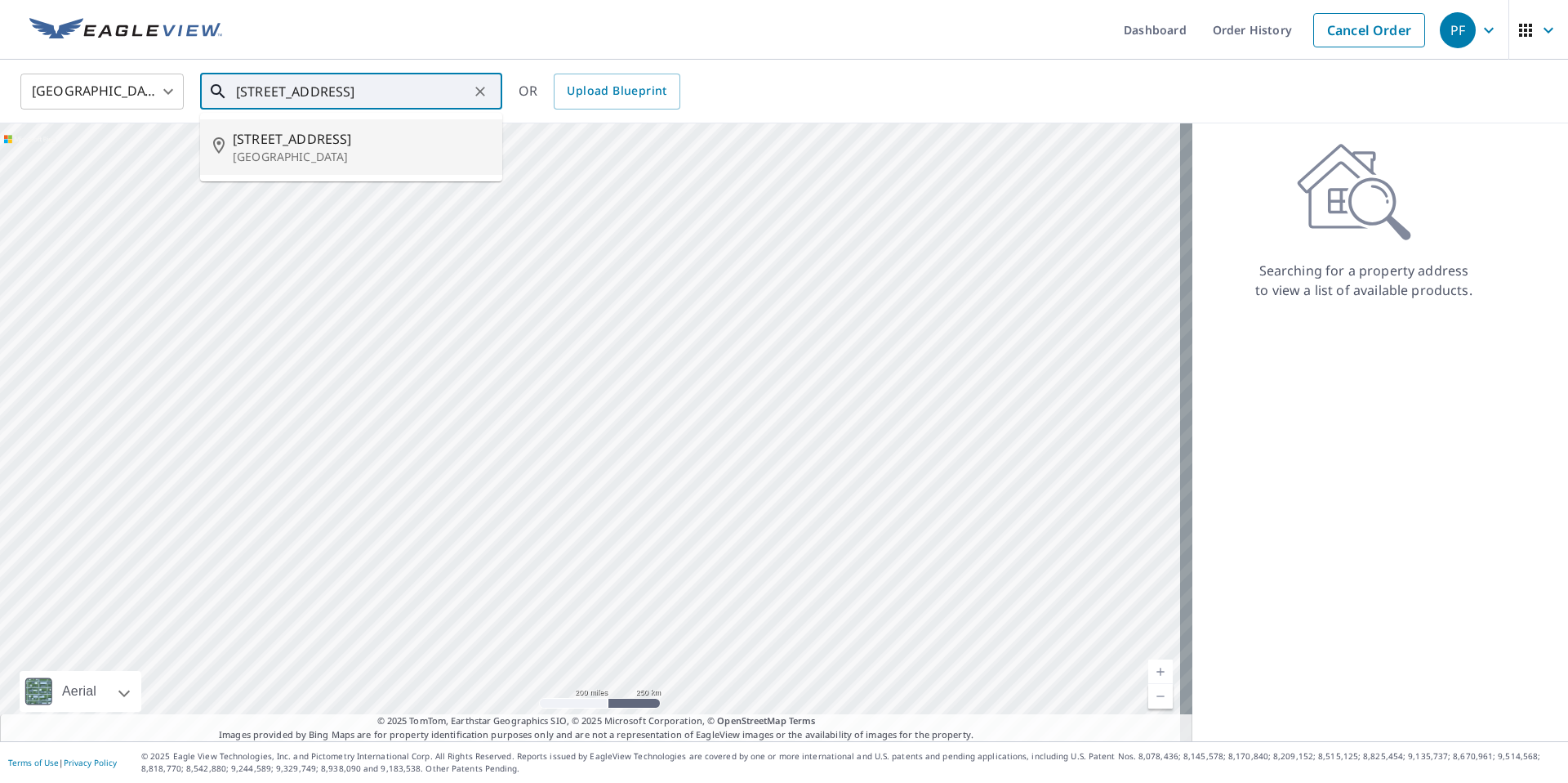
click at [267, 97] on input "[STREET_ADDRESS]" at bounding box center [352, 91] width 232 height 46
click at [259, 91] on input "[STREET_ADDRESS]" at bounding box center [352, 91] width 232 height 46
click at [616, 142] on div at bounding box center [596, 432] width 1193 height 618
click at [456, 85] on input "[STREET_ADDRESS]" at bounding box center [352, 91] width 232 height 46
type input "[STREET_ADDRESS]"
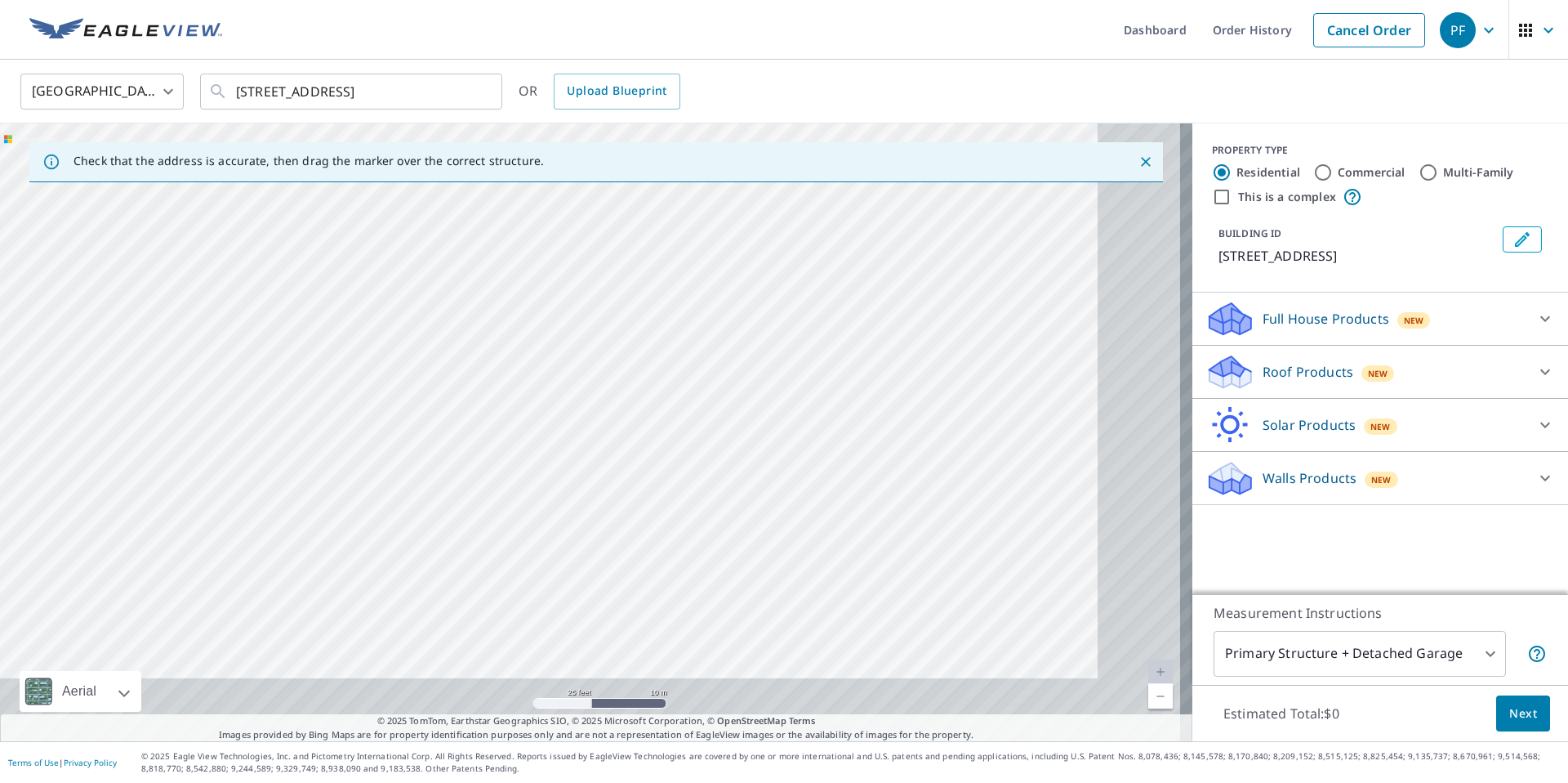
drag, startPoint x: 717, startPoint y: 498, endPoint x: 391, endPoint y: 161, distance: 468.9
click at [391, 162] on div "Check that the address is accurate, then drag the marker over the correct struc…" at bounding box center [596, 432] width 1193 height 618
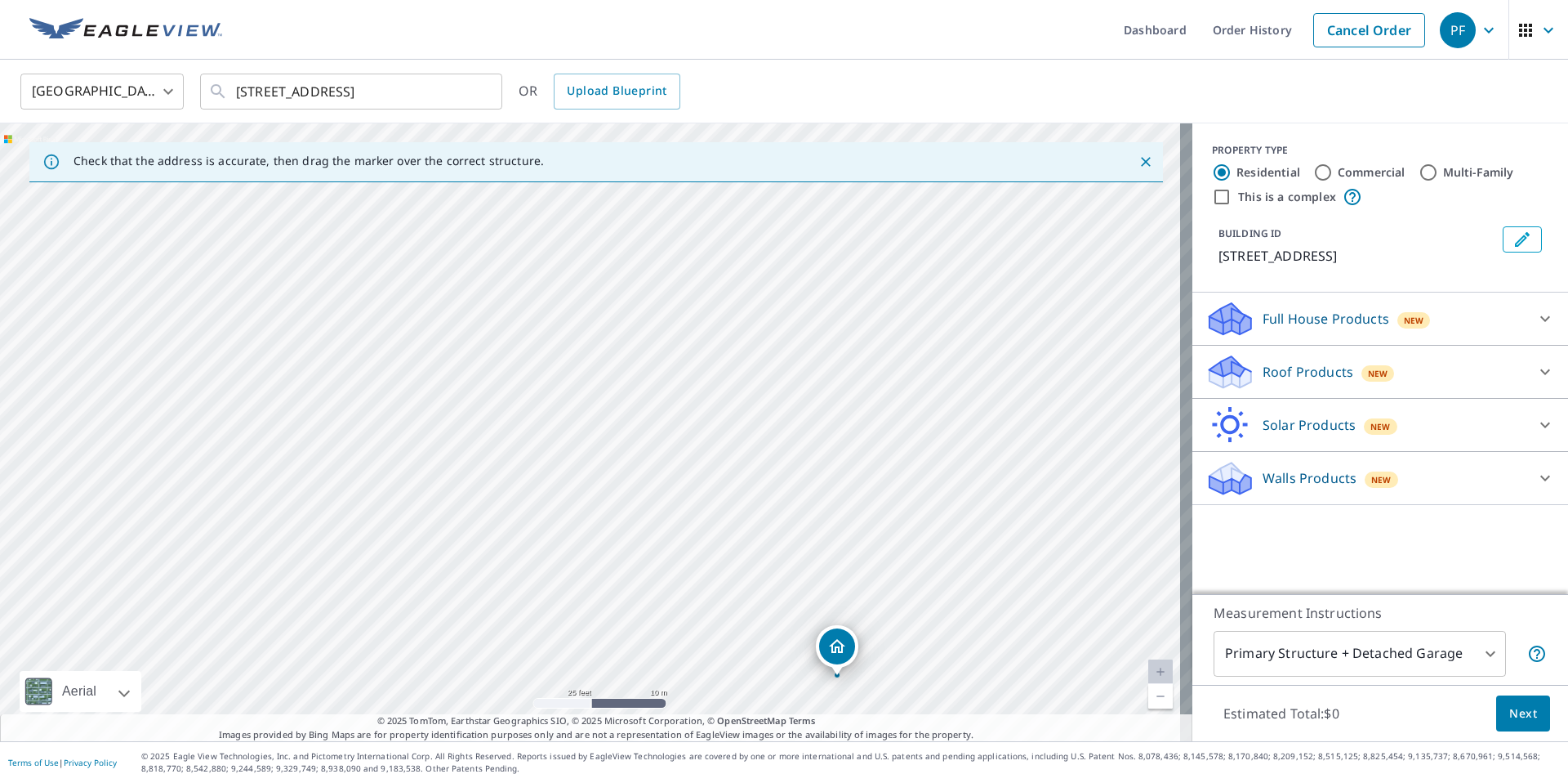
click at [456, 143] on div "Check that the address is accurate, then drag the marker over the correct struc…" at bounding box center [596, 162] width 1134 height 40
click at [470, 341] on div "[STREET_ADDRESS]" at bounding box center [596, 432] width 1193 height 618
click at [471, 341] on div "[STREET_ADDRESS]" at bounding box center [596, 432] width 1193 height 618
drag, startPoint x: 592, startPoint y: 427, endPoint x: 498, endPoint y: 480, distance: 107.9
click at [498, 480] on div "[STREET_ADDRESS]" at bounding box center [596, 432] width 1193 height 618
